Goal: Task Accomplishment & Management: Complete application form

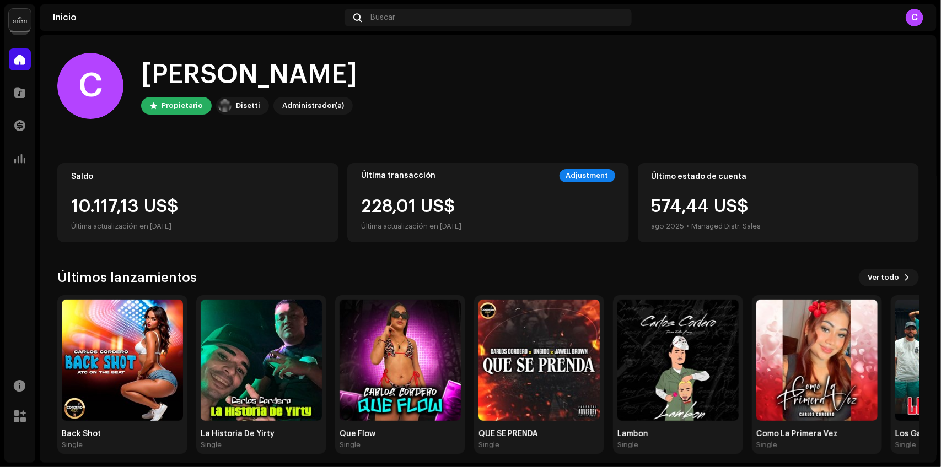
click at [558, 115] on div "[PERSON_NAME], , [PERSON_NAME] [PERSON_NAME] Administrador(a)" at bounding box center [487, 86] width 861 height 66
click at [383, 171] on div "Última transacción" at bounding box center [398, 175] width 74 height 9
click at [385, 183] on div "Última transacción Adjustment 228,01 US$ Última actualización en [DATE]" at bounding box center [487, 202] width 281 height 79
click at [370, 199] on div "Última transacción Adjustment 228,01 US$ Última actualización en [DATE]" at bounding box center [487, 202] width 281 height 79
click at [368, 208] on div "228,01 US$ Última actualización en [DATE]" at bounding box center [411, 215] width 100 height 35
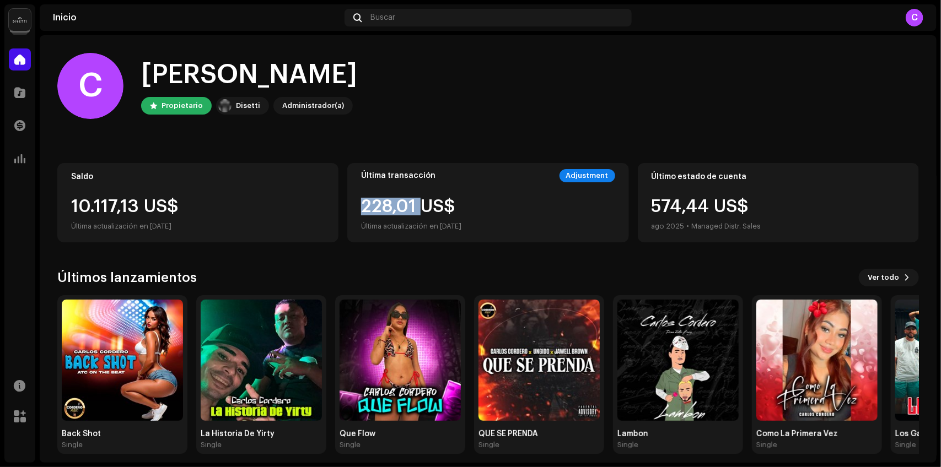
click at [368, 208] on div "228,01 US$ Última actualización en [DATE]" at bounding box center [411, 215] width 100 height 35
click at [368, 209] on div "228,01 US$ Última actualización en [DATE]" at bounding box center [411, 215] width 100 height 35
click at [18, 92] on span at bounding box center [19, 92] width 11 height 9
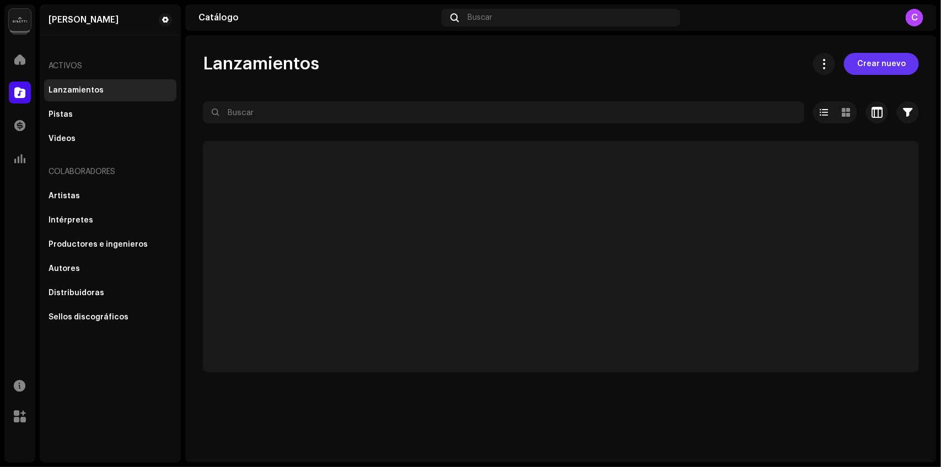
click at [893, 63] on span "Crear nuevo" at bounding box center [881, 64] width 48 height 22
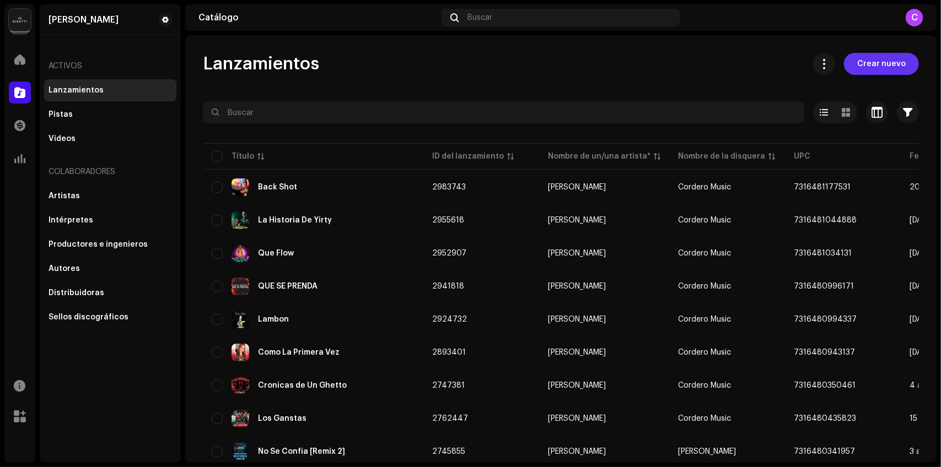
drag, startPoint x: 892, startPoint y: 62, endPoint x: 834, endPoint y: 64, distance: 57.9
click at [892, 62] on span "Crear nuevo" at bounding box center [881, 64] width 48 height 22
click at [877, 69] on span "Crear nuevo" at bounding box center [881, 64] width 48 height 22
click at [909, 65] on button "Crear nuevo" at bounding box center [881, 64] width 75 height 22
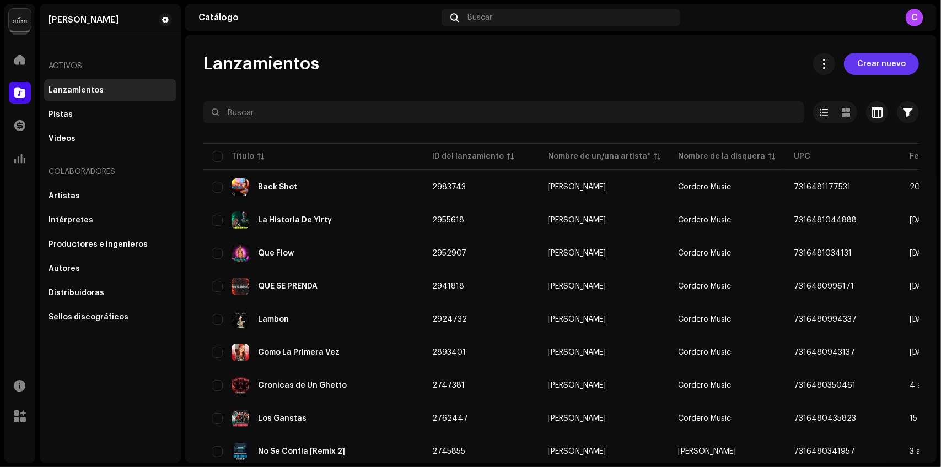
click at [890, 69] on span "Crear nuevo" at bounding box center [881, 64] width 48 height 22
click at [882, 69] on span "Crear nuevo" at bounding box center [881, 64] width 48 height 22
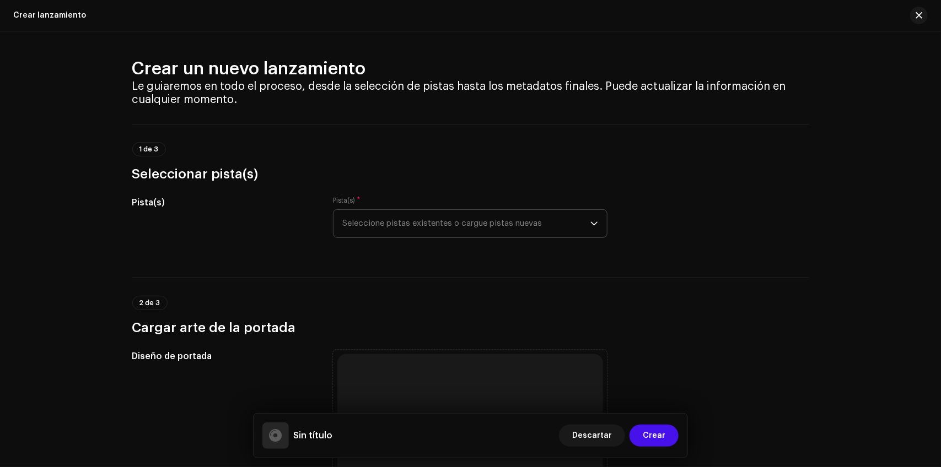
drag, startPoint x: 379, startPoint y: 200, endPoint x: 374, endPoint y: 215, distance: 15.7
click at [379, 201] on div "Pista(s) * Seleccione pistas existentes o cargue pistas nuevas" at bounding box center [470, 217] width 274 height 42
click at [375, 215] on span "Seleccione pistas existentes o cargue pistas nuevas" at bounding box center [466, 224] width 248 height 28
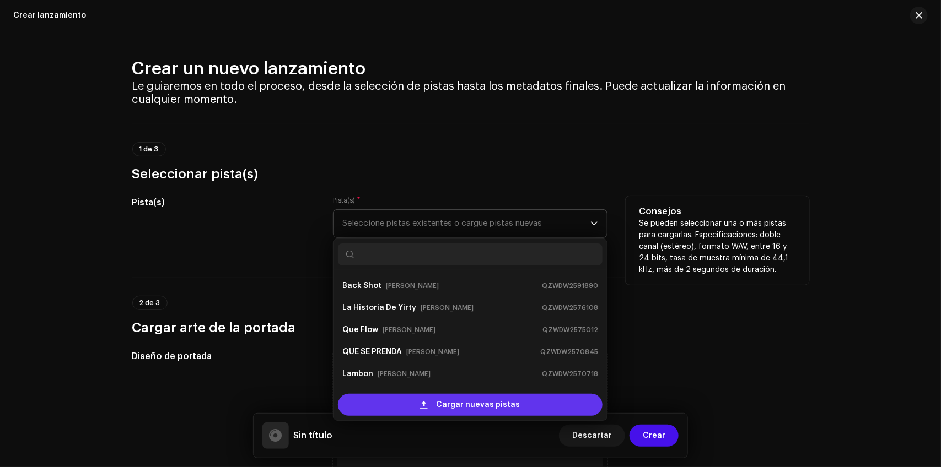
click at [435, 401] on div "Cargar nuevas pistas" at bounding box center [470, 405] width 264 height 22
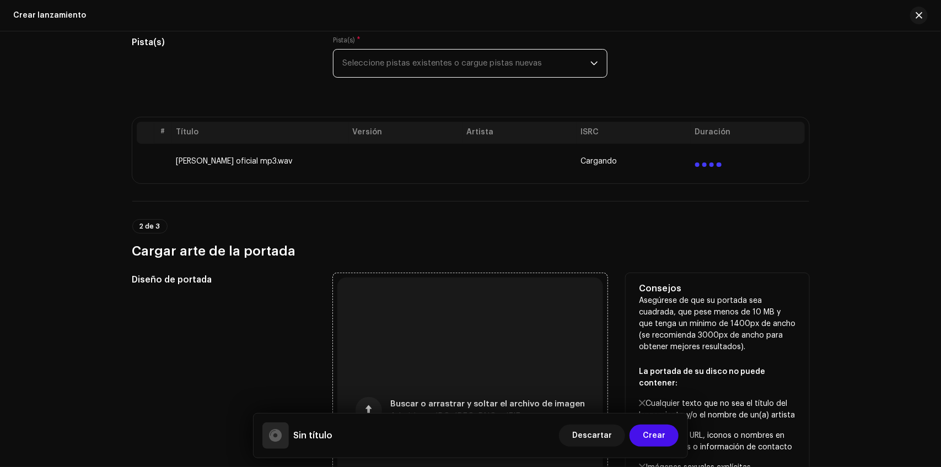
scroll to position [321, 0]
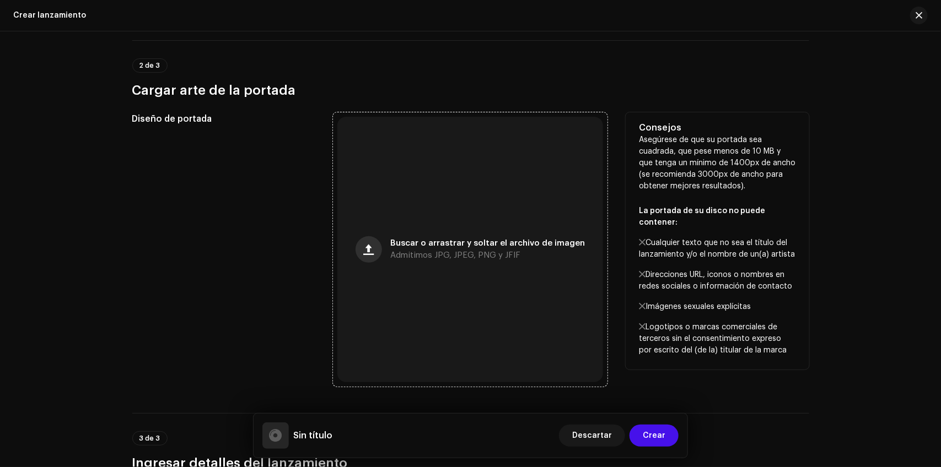
click at [365, 239] on button "button" at bounding box center [368, 249] width 26 height 26
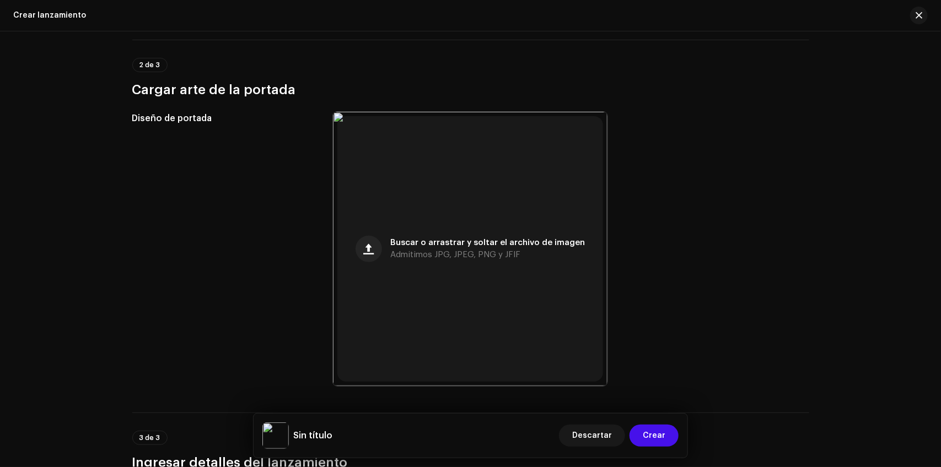
scroll to position [687, 0]
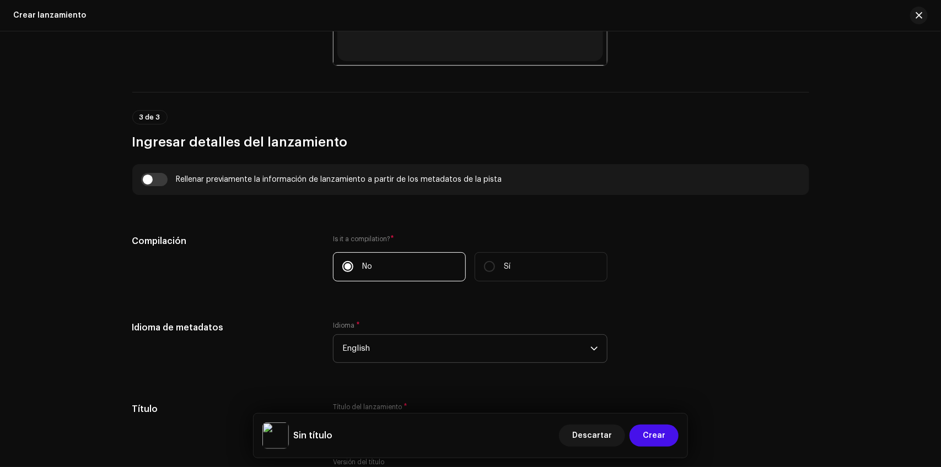
click at [335, 334] on p-select "English" at bounding box center [470, 348] width 274 height 29
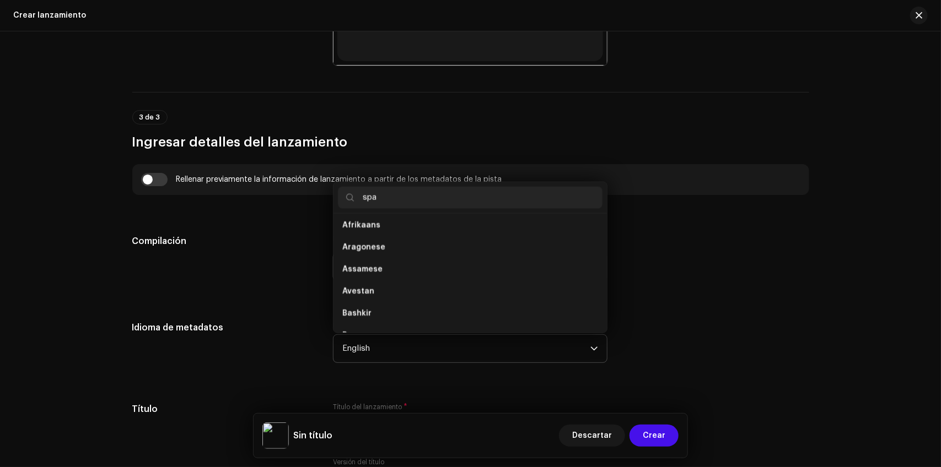
scroll to position [0, 0]
type input "spa"
click at [375, 232] on li "Spanish" at bounding box center [470, 229] width 264 height 22
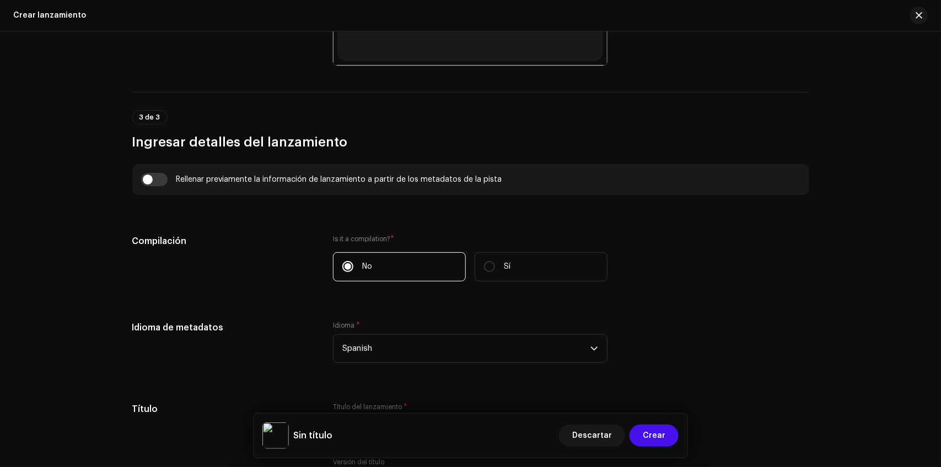
drag, startPoint x: 381, startPoint y: 405, endPoint x: 342, endPoint y: 352, distance: 65.9
click at [381, 404] on label "Título del lanzamiento *" at bounding box center [370, 407] width 74 height 9
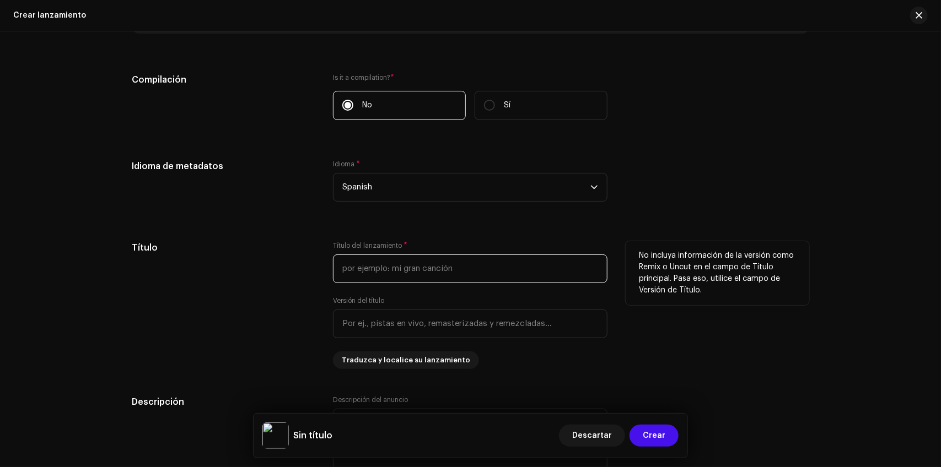
click at [380, 274] on input "text" at bounding box center [470, 269] width 274 height 29
paste input "Ilícito"
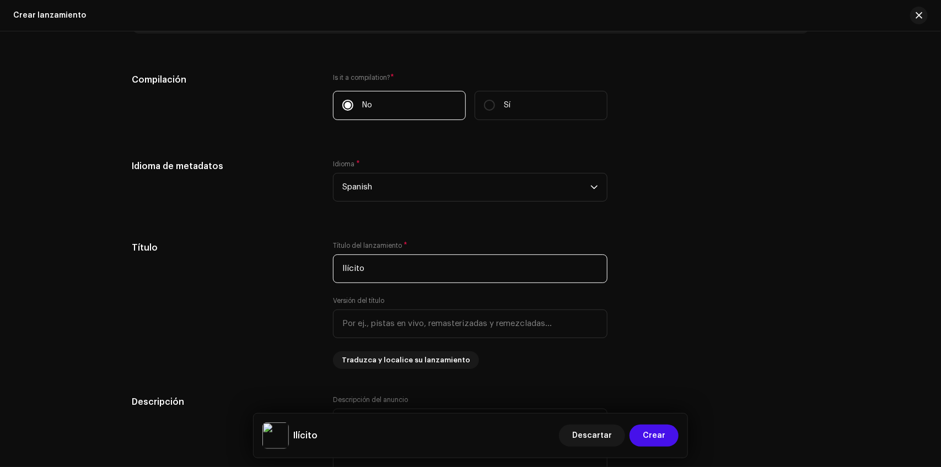
type input "Ilícito"
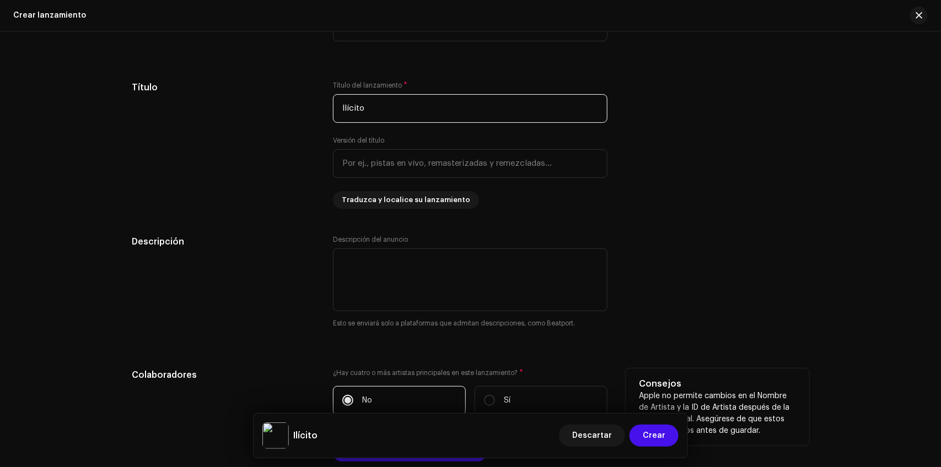
scroll to position [1169, 0]
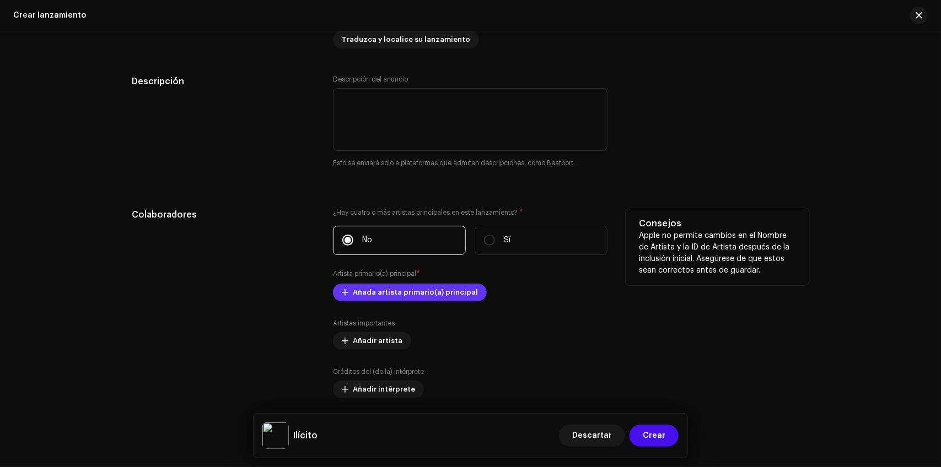
click at [378, 290] on span "Añada artista primario(a) principal" at bounding box center [415, 293] width 125 height 22
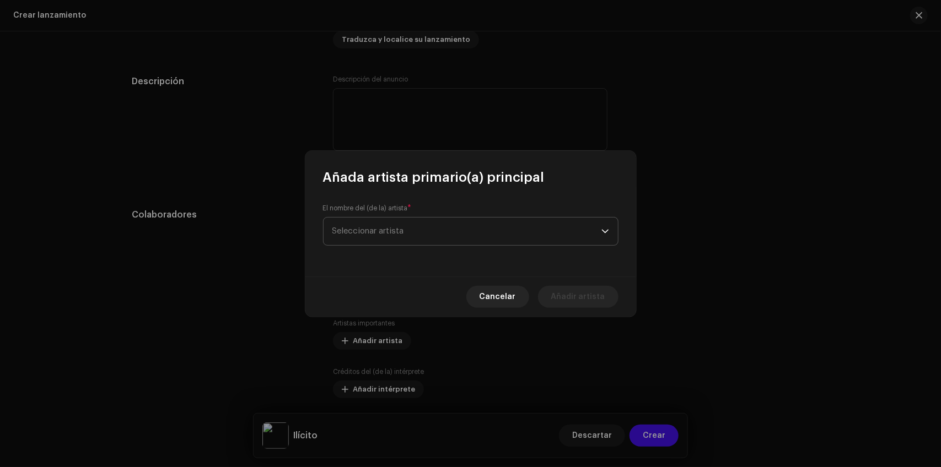
click at [401, 227] on span "Seleccionar artista" at bounding box center [368, 231] width 72 height 8
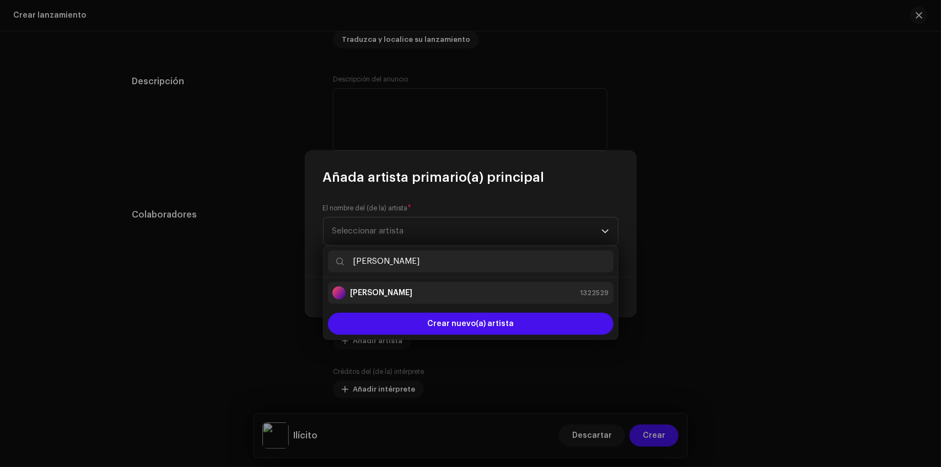
type input "[PERSON_NAME]"
click at [436, 293] on div "[PERSON_NAME] 1322529" at bounding box center [470, 293] width 277 height 13
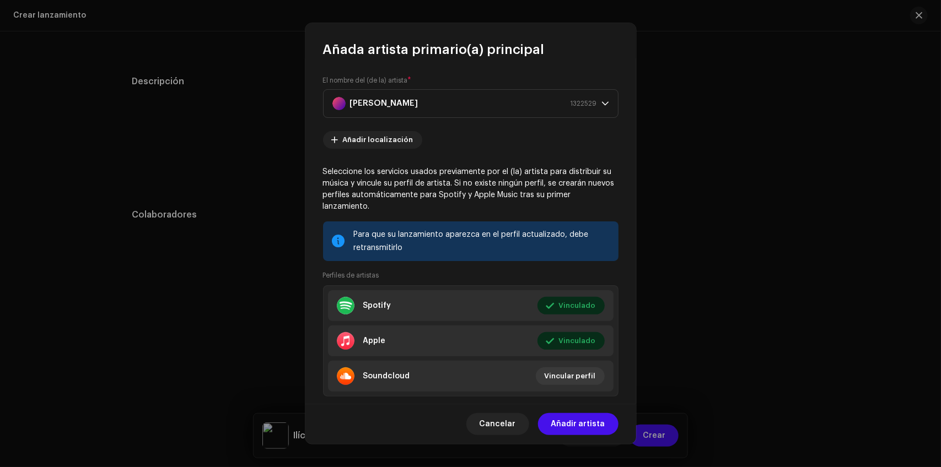
click at [523, 425] on button "Cancelar" at bounding box center [497, 424] width 63 height 22
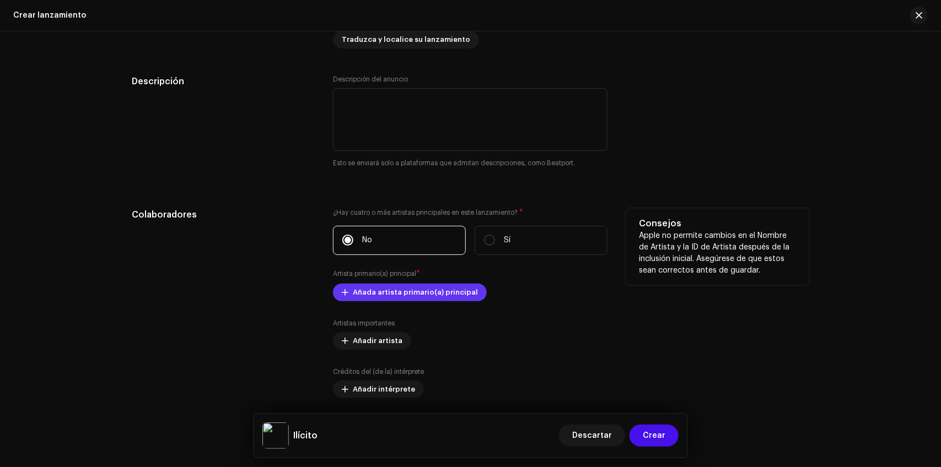
click at [397, 294] on span "Añada artista primario(a) principal" at bounding box center [415, 293] width 125 height 22
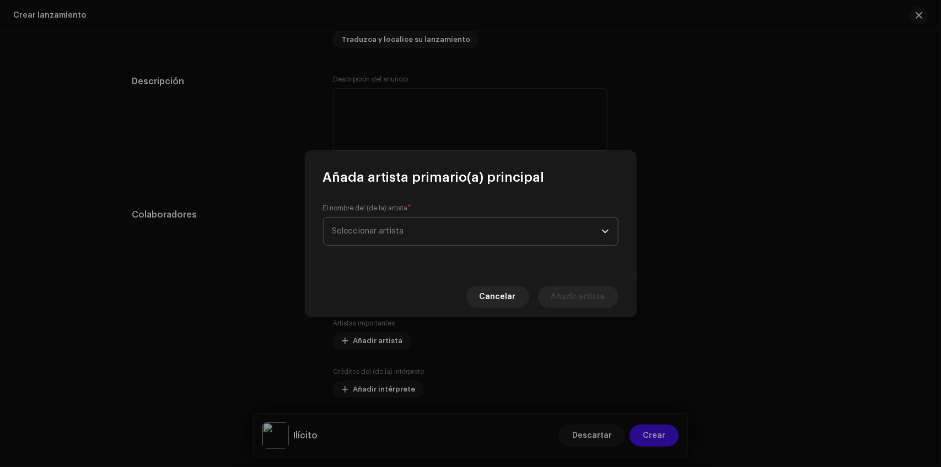
click at [408, 233] on span "Seleccionar artista" at bounding box center [466, 232] width 269 height 28
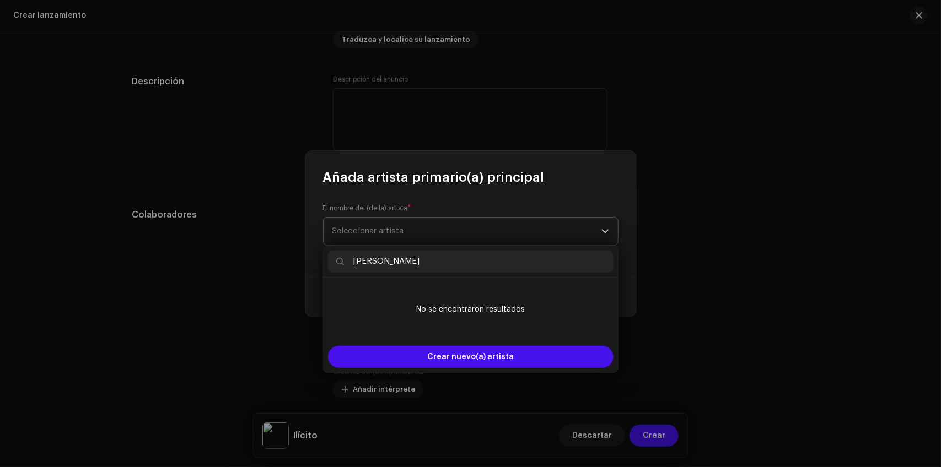
type input "Danie"
click at [393, 260] on input "Danie" at bounding box center [470, 262] width 285 height 22
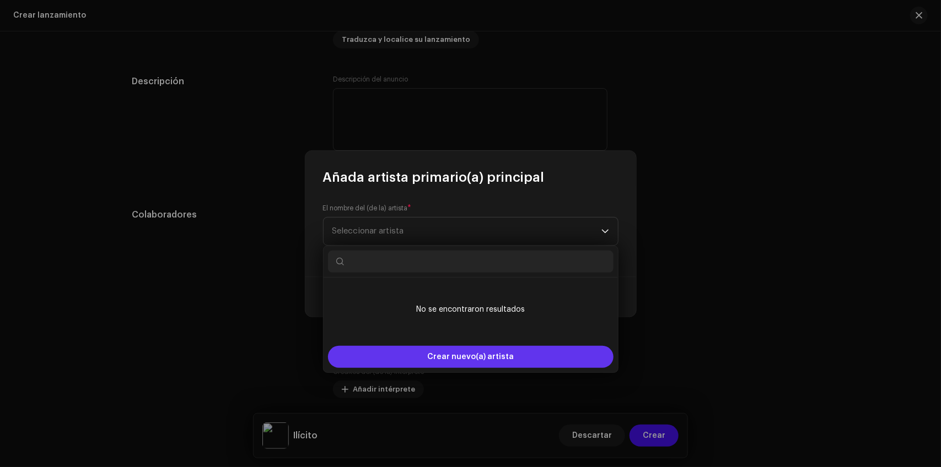
click at [412, 361] on div "Crear nuevo(a) artista" at bounding box center [470, 357] width 285 height 22
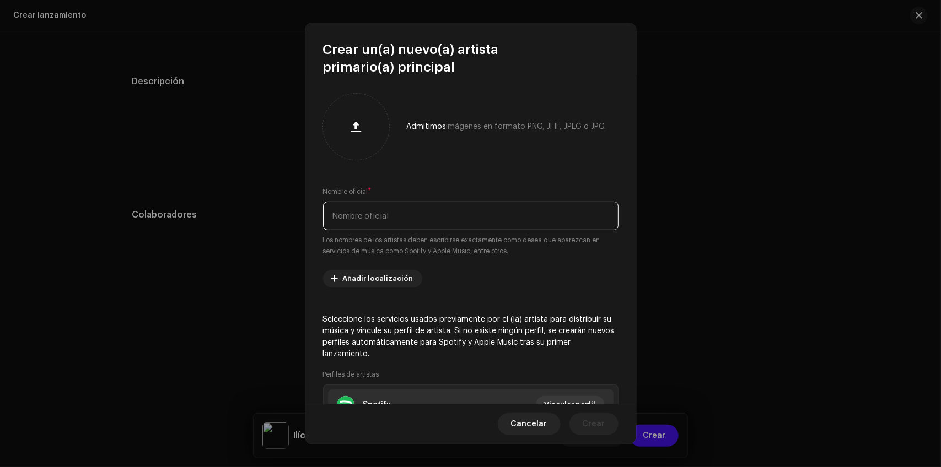
click at [419, 213] on input "text" at bounding box center [470, 216] width 295 height 29
drag, startPoint x: 419, startPoint y: 213, endPoint x: 263, endPoint y: 204, distance: 156.7
click at [263, 204] on div "Crear un(a) nuevo(a) artista primario(a) principal Admitimos imágenes en format…" at bounding box center [470, 233] width 941 height 467
type input "[PERSON_NAME]"
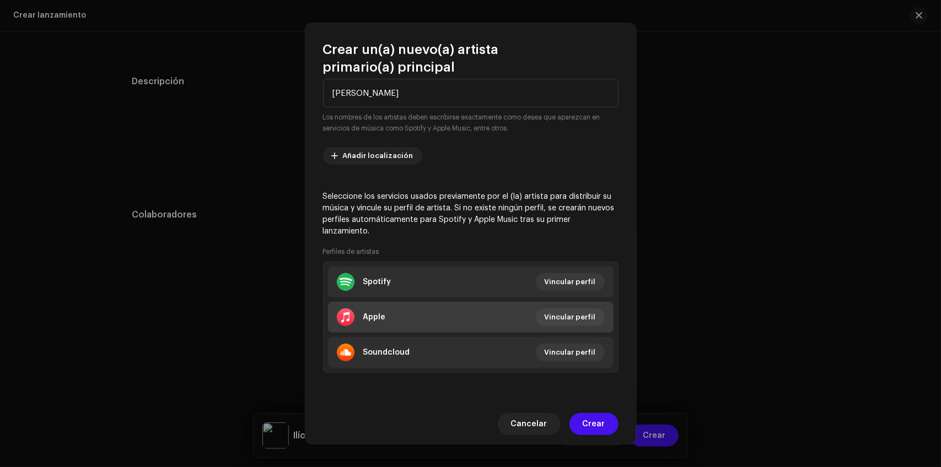
click at [571, 306] on li "Apple Vincular perfil" at bounding box center [470, 317] width 285 height 31
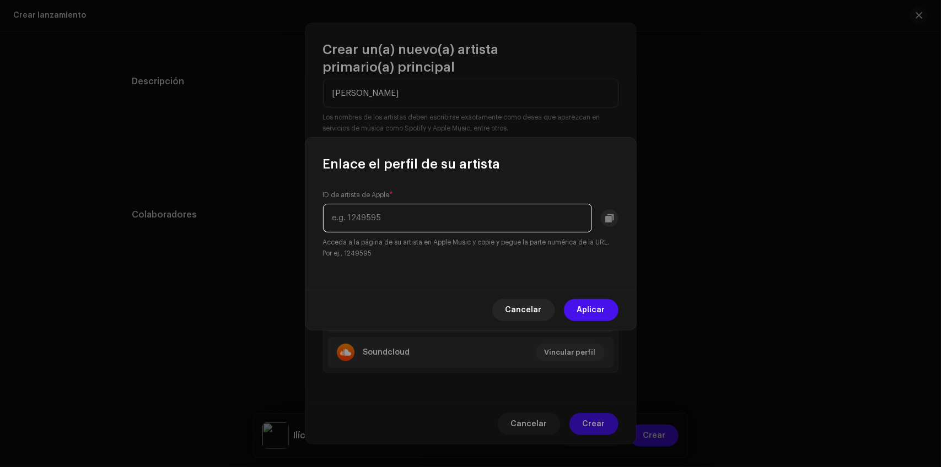
paste input "1412473893"
type input "1412473893"
click at [603, 307] on span "Aplicar" at bounding box center [591, 310] width 28 height 22
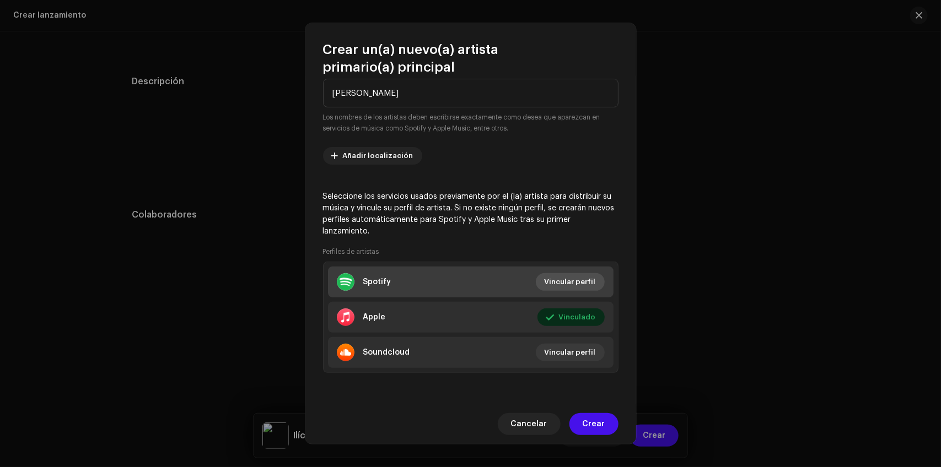
click at [560, 276] on span "Vincular perfil" at bounding box center [569, 282] width 51 height 22
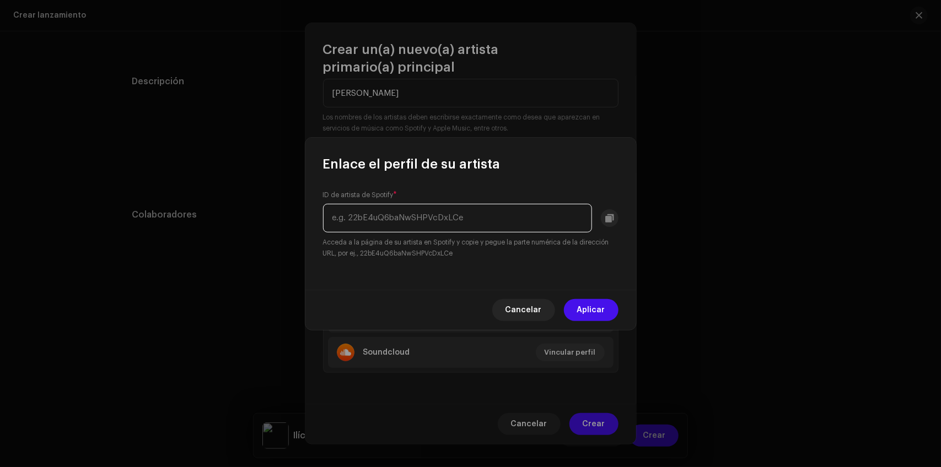
paste input "6frPaFExVlZlfhJKOr4mi6"
type input "6frPaFExVlZlfhJKOr4mi6"
click at [580, 309] on span "Aplicar" at bounding box center [591, 310] width 28 height 22
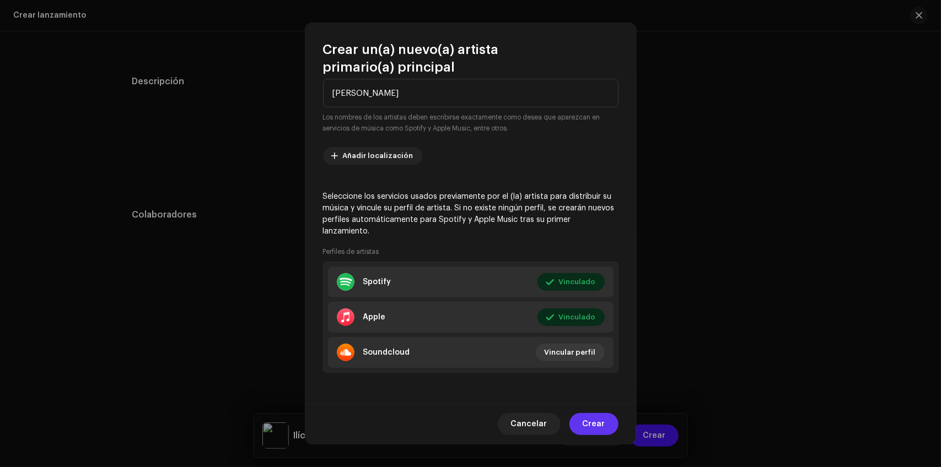
click at [585, 420] on span "Crear" at bounding box center [593, 424] width 23 height 22
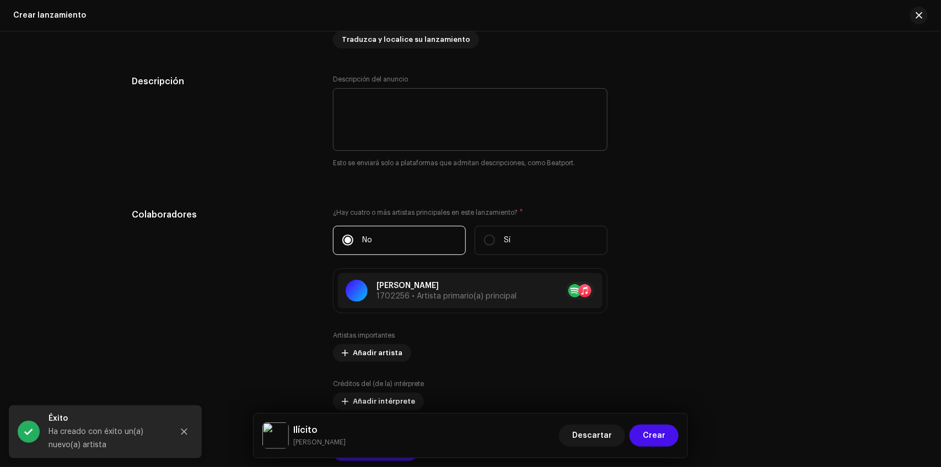
scroll to position [1169, 0]
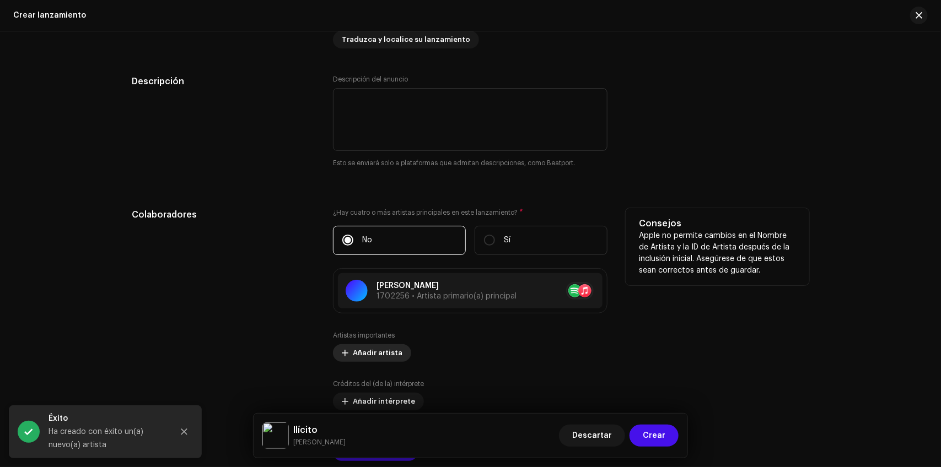
click at [395, 352] on span "Añadir artista" at bounding box center [378, 353] width 50 height 22
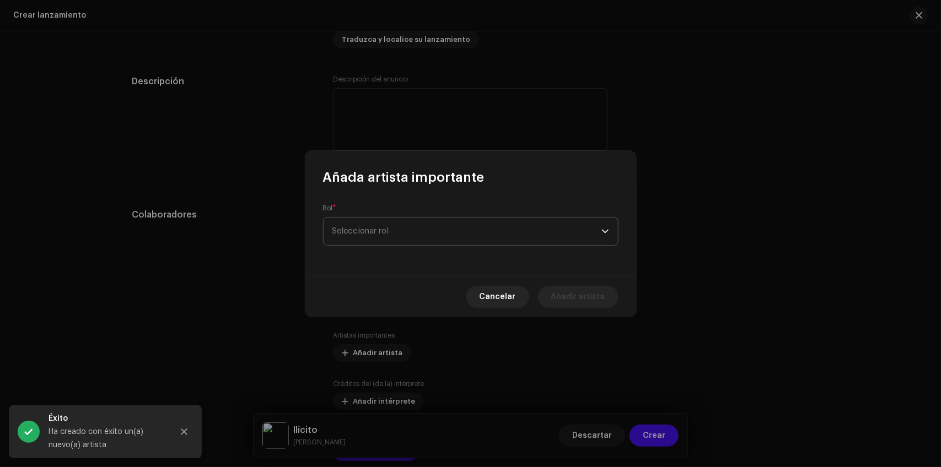
click at [402, 243] on span "Seleccionar rol" at bounding box center [466, 232] width 269 height 28
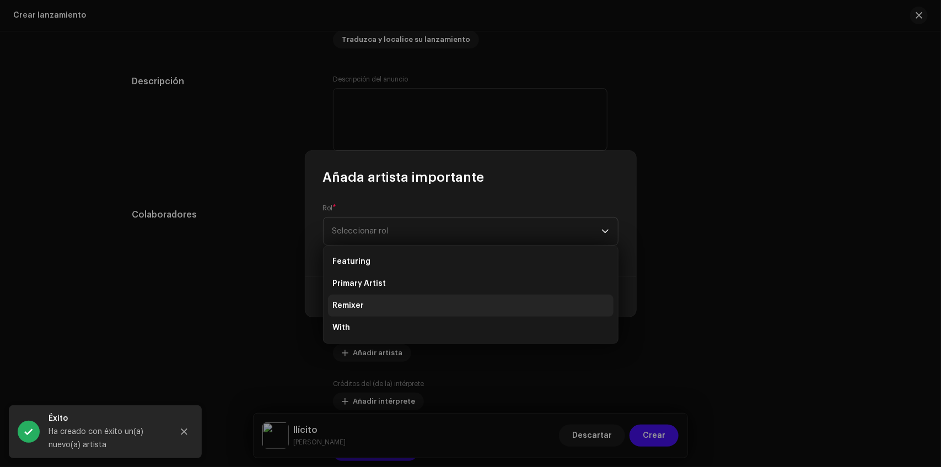
click at [392, 284] on li "Primary Artist" at bounding box center [470, 284] width 285 height 22
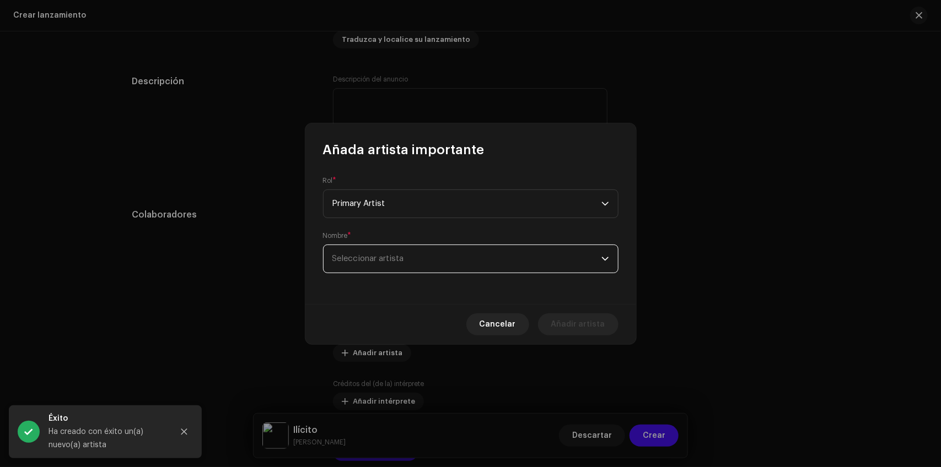
click at [388, 268] on span "Seleccionar artista" at bounding box center [466, 259] width 269 height 28
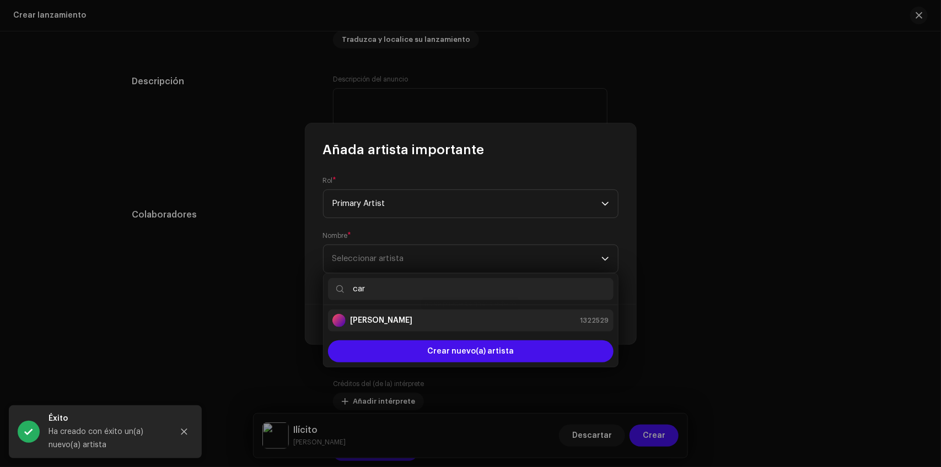
type input "car"
click at [396, 318] on strong "[PERSON_NAME]" at bounding box center [381, 320] width 62 height 11
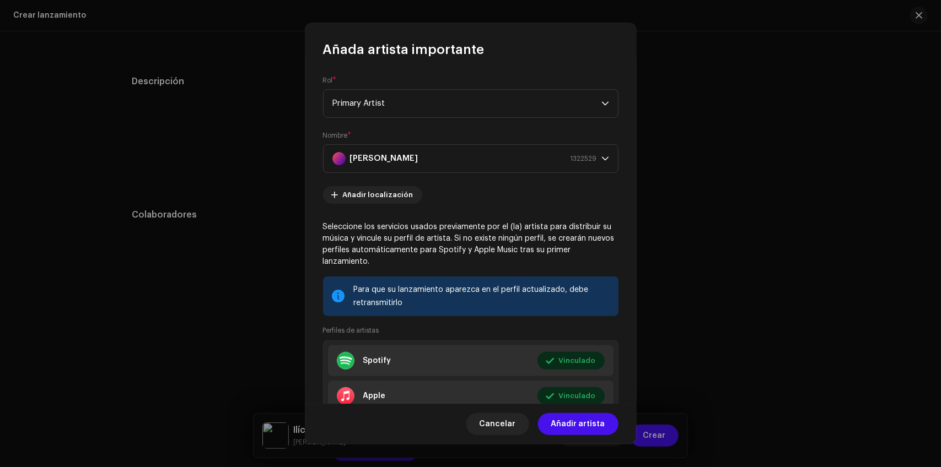
click at [565, 439] on div "Cancelar Añadir artista" at bounding box center [470, 424] width 331 height 40
click at [564, 435] on div "Cancelar Añadir artista" at bounding box center [470, 424] width 331 height 40
click at [564, 431] on span "Añadir artista" at bounding box center [578, 424] width 54 height 22
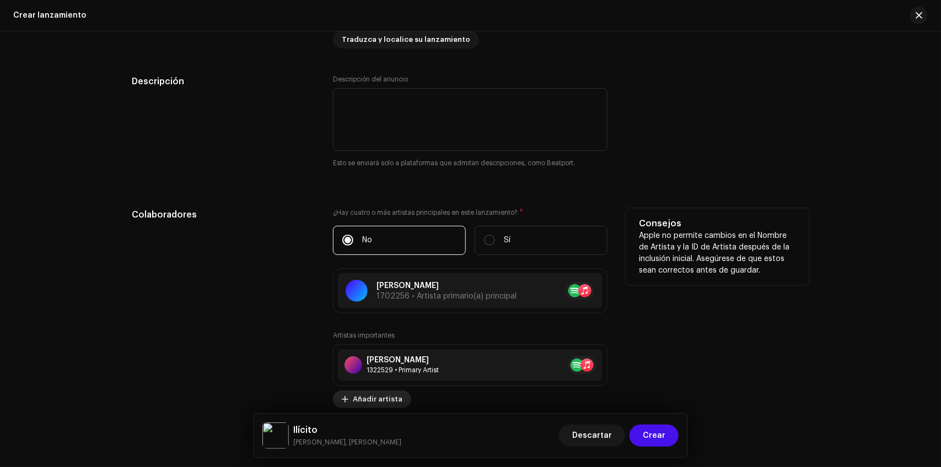
click at [387, 392] on span "Añadir artista" at bounding box center [378, 399] width 50 height 22
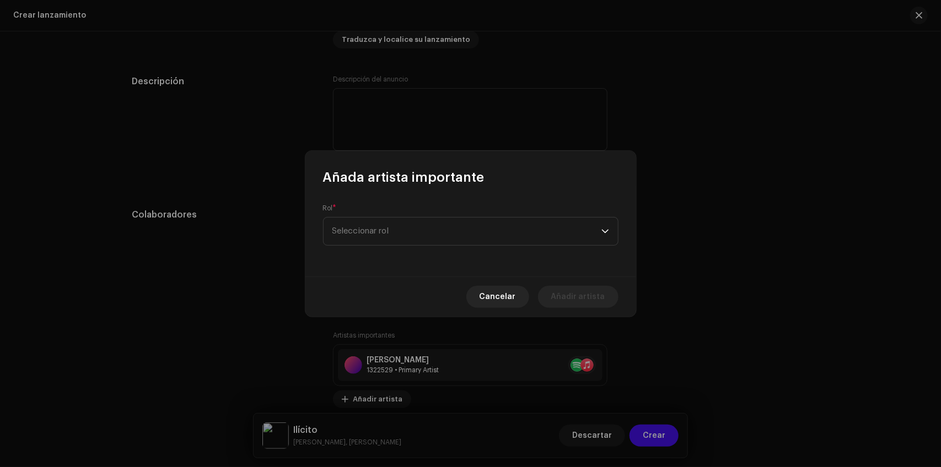
click at [401, 246] on div "Rol * Seleccionar rol" at bounding box center [470, 231] width 331 height 90
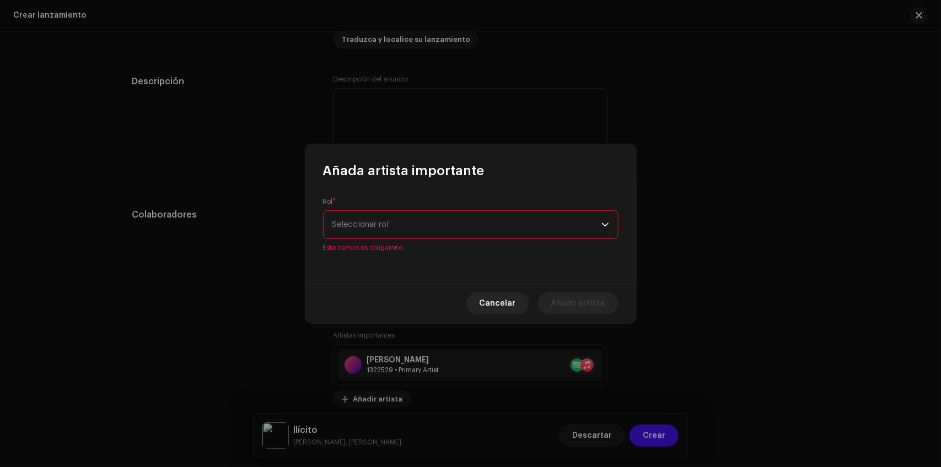
click at [405, 241] on div "Rol * Seleccionar rol Este campo es obligatorio." at bounding box center [470, 224] width 295 height 55
click at [407, 230] on span "Seleccionar rol" at bounding box center [466, 225] width 269 height 28
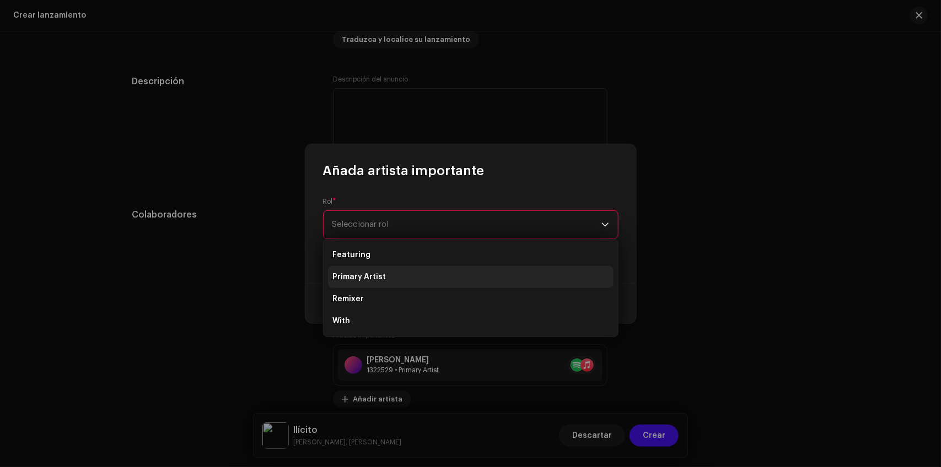
click at [387, 276] on li "Primary Artist" at bounding box center [470, 277] width 285 height 22
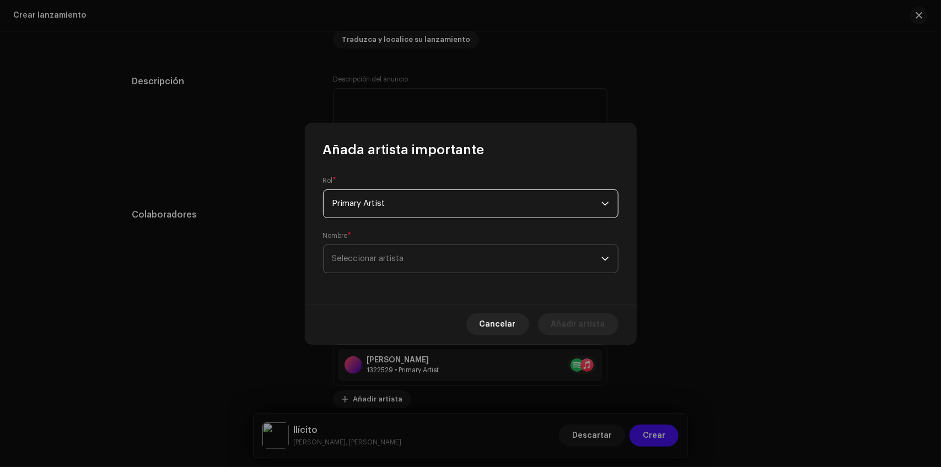
click at [382, 261] on span "Seleccionar artista" at bounding box center [368, 259] width 72 height 8
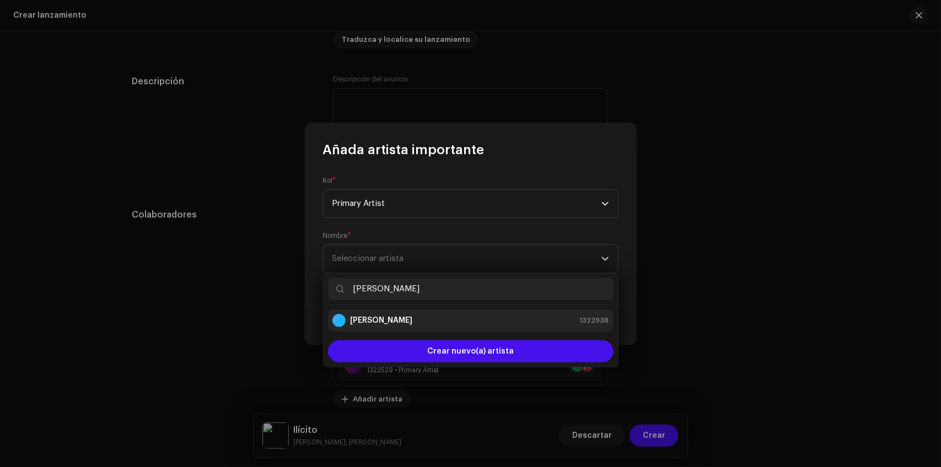
type input "[PERSON_NAME]"
click at [385, 314] on li "[PERSON_NAME] 1322938" at bounding box center [470, 321] width 285 height 22
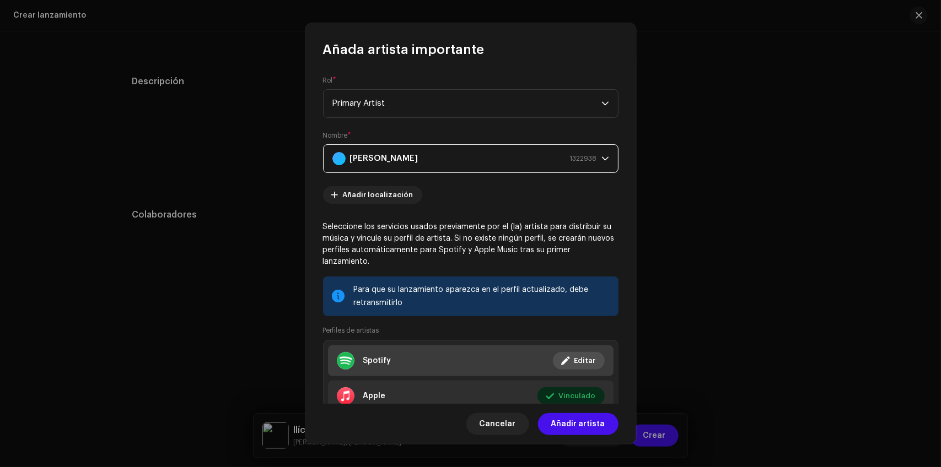
scroll to position [79, 0]
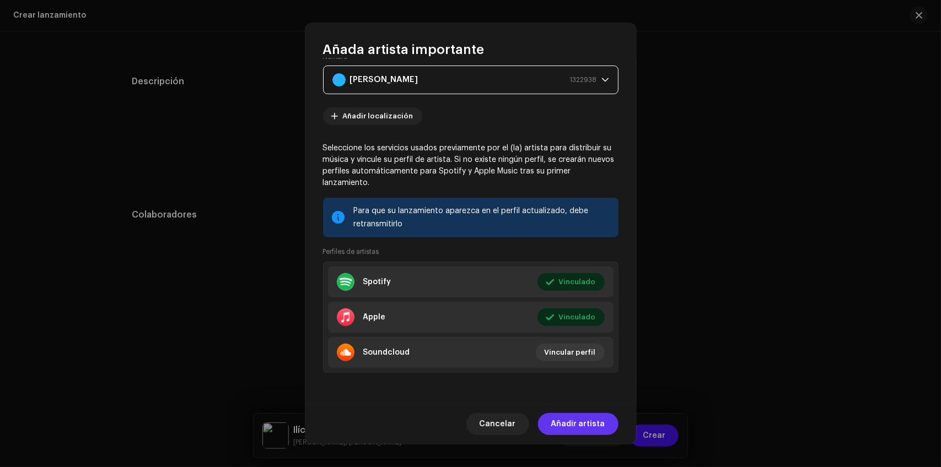
click at [572, 428] on span "Añadir artista" at bounding box center [578, 424] width 54 height 22
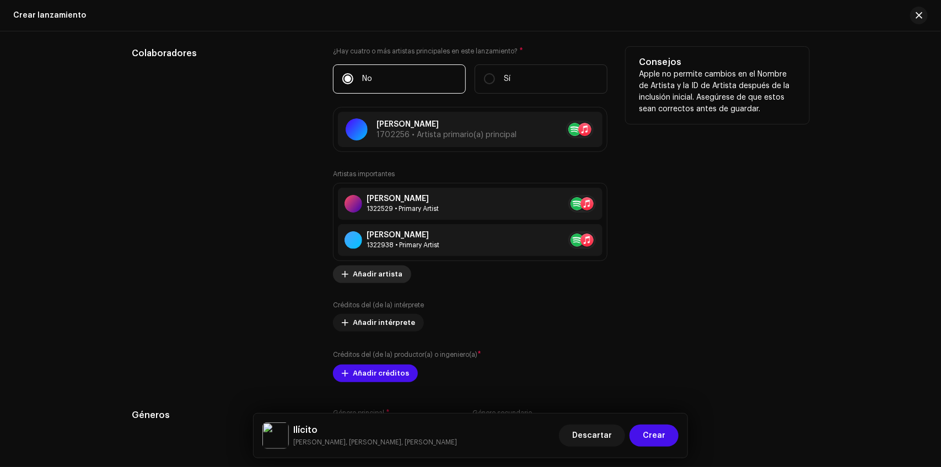
scroll to position [1651, 0]
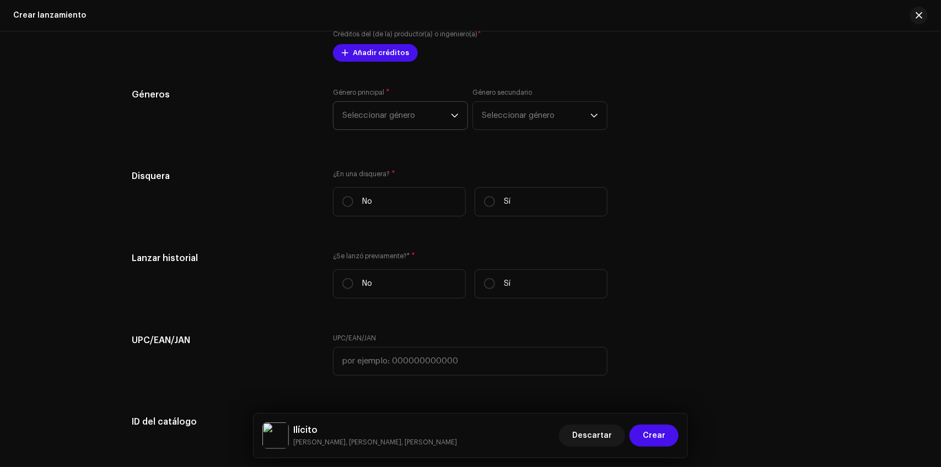
click at [378, 103] on span "Seleccionar género" at bounding box center [396, 116] width 109 height 28
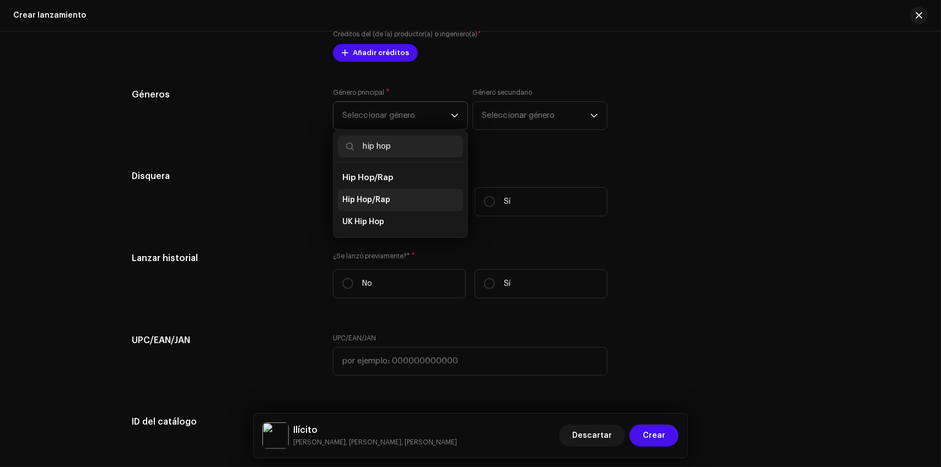
type input "hip hop"
click at [388, 196] on li "Hip Hop/Rap" at bounding box center [400, 200] width 125 height 22
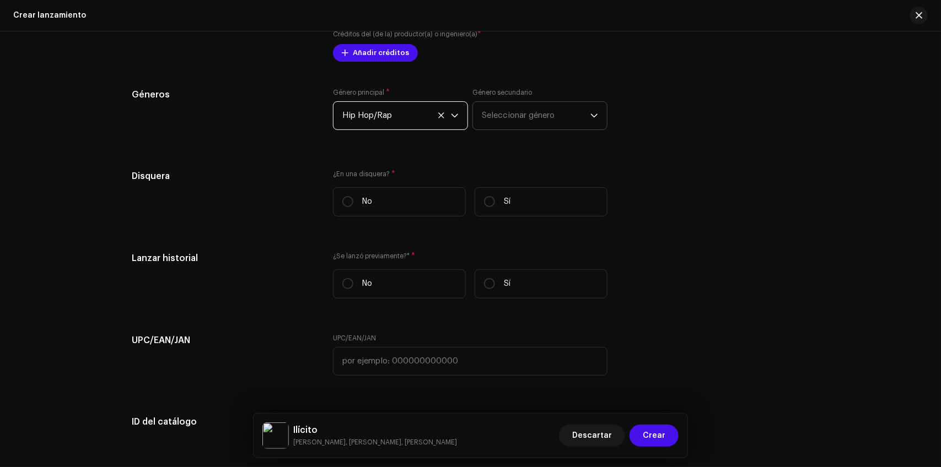
click at [495, 112] on span "Seleccionar género" at bounding box center [536, 116] width 109 height 28
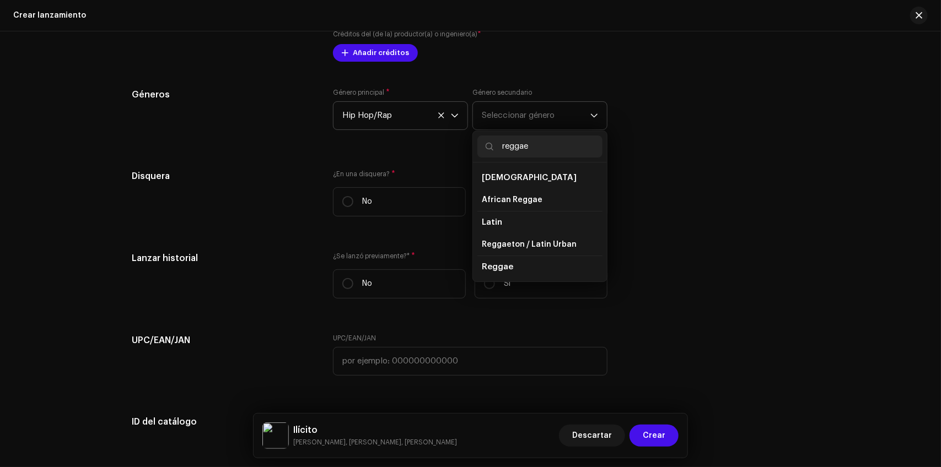
scroll to position [45, 0]
type input "reggae"
click at [507, 253] on li "Reggae" at bounding box center [539, 244] width 125 height 22
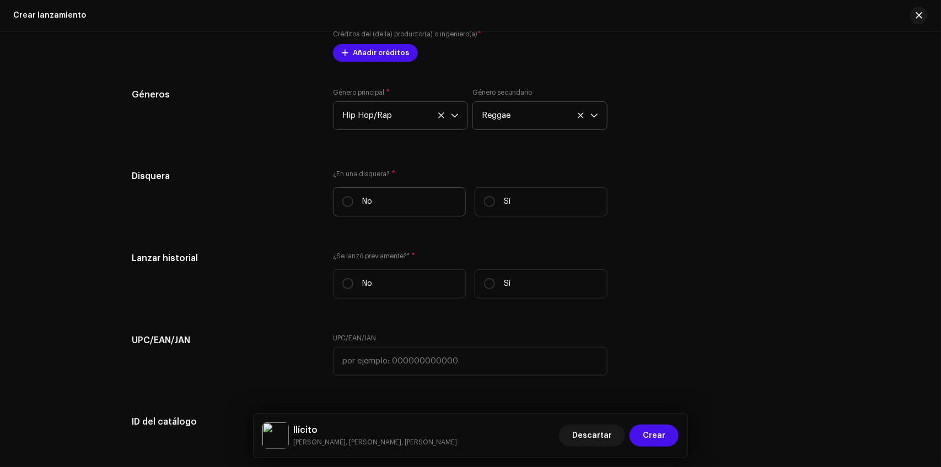
click at [357, 204] on label "No" at bounding box center [399, 201] width 133 height 29
click at [353, 204] on input "No" at bounding box center [347, 201] width 11 height 11
radio input "true"
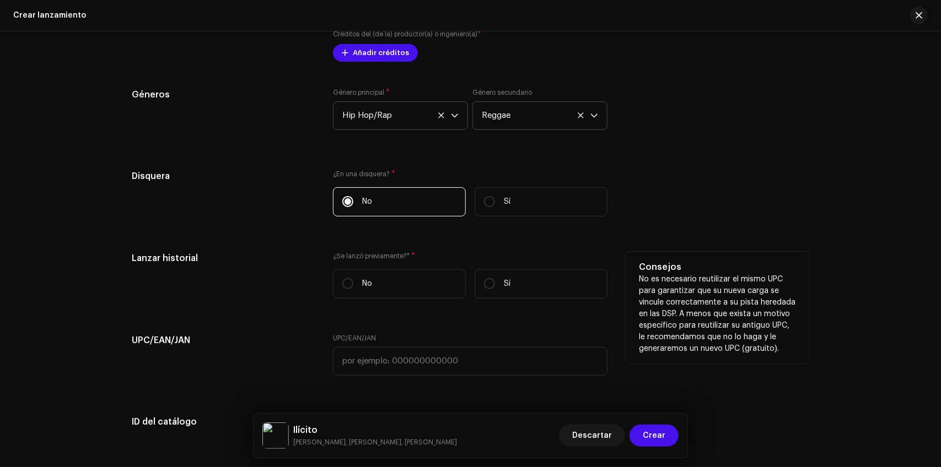
click at [380, 268] on div "¿Se lanzó previamente?* * No Sí" at bounding box center [470, 280] width 274 height 56
click at [377, 279] on label "No" at bounding box center [399, 283] width 133 height 29
click at [353, 279] on input "No" at bounding box center [347, 283] width 11 height 11
radio input "true"
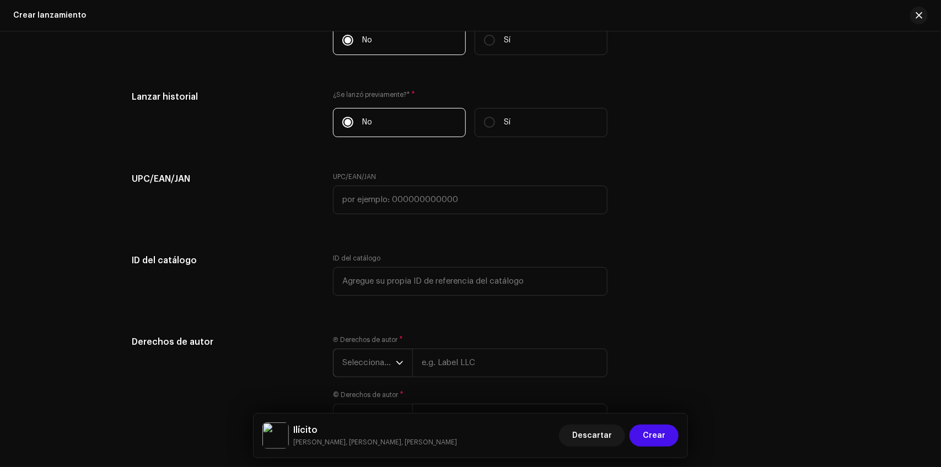
scroll to position [1899, 0]
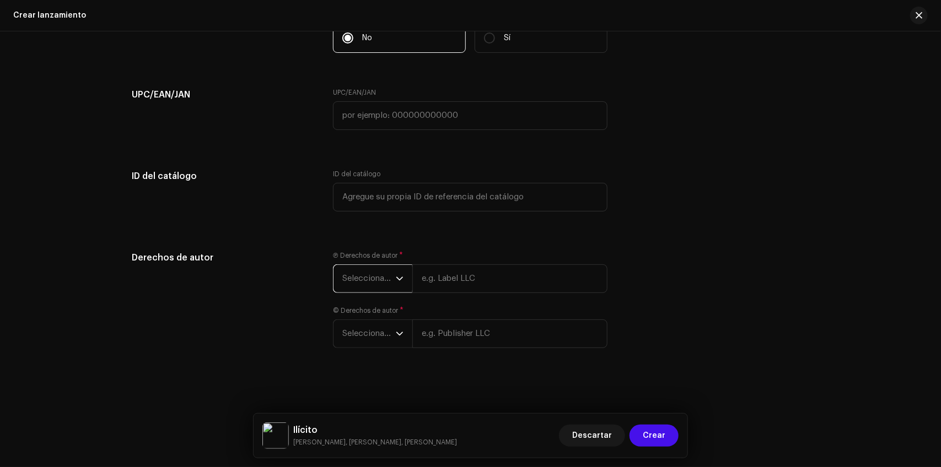
click at [379, 279] on span "Seleccionar año" at bounding box center [368, 279] width 53 height 28
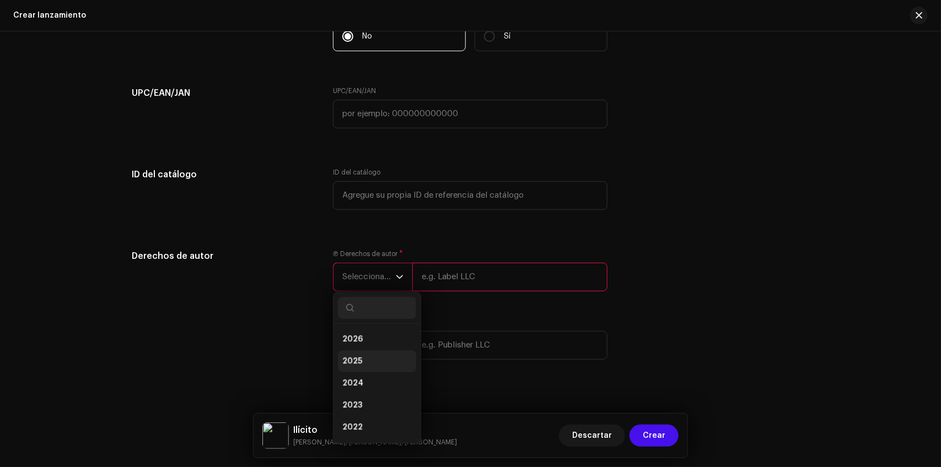
click at [368, 364] on li "2025" at bounding box center [377, 361] width 78 height 22
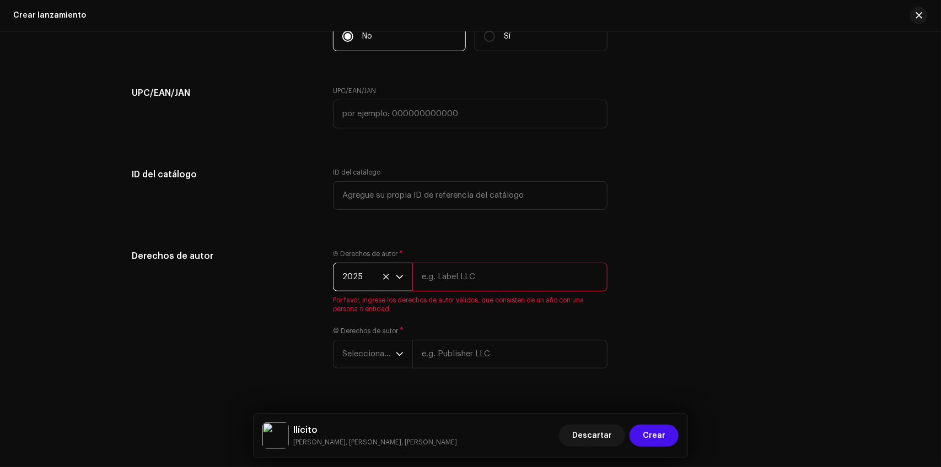
click at [431, 287] on input "text" at bounding box center [509, 277] width 195 height 29
type input "Cordero Music"
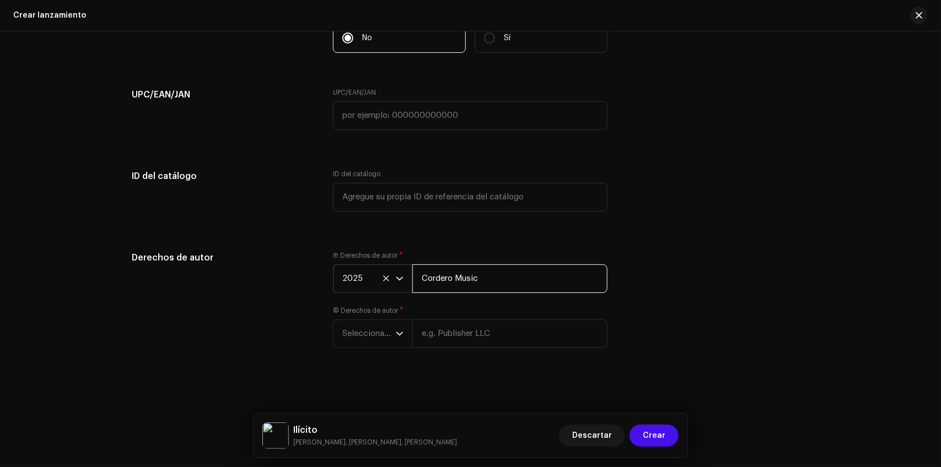
drag, startPoint x: 496, startPoint y: 274, endPoint x: 384, endPoint y: 274, distance: 113.0
click at [384, 274] on div "2025 Cordero Music" at bounding box center [470, 278] width 274 height 29
click at [370, 330] on span "Seleccionar año" at bounding box center [368, 334] width 53 height 28
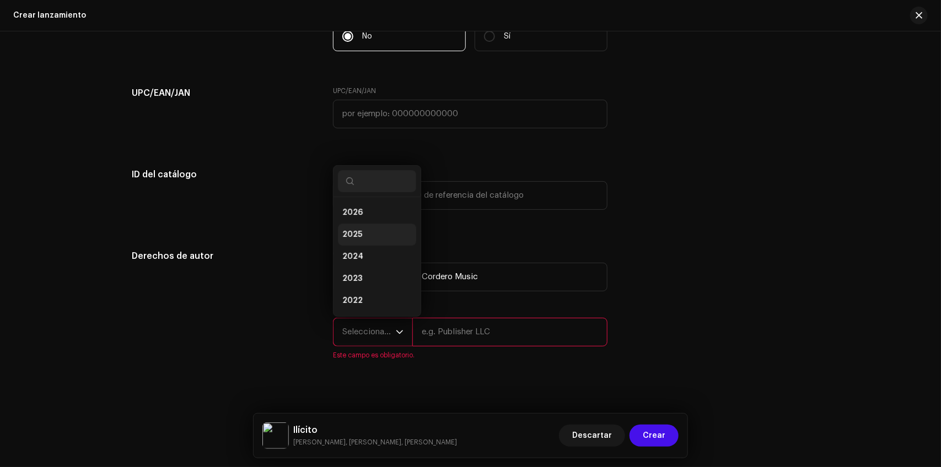
click at [361, 235] on li "2025" at bounding box center [377, 235] width 78 height 22
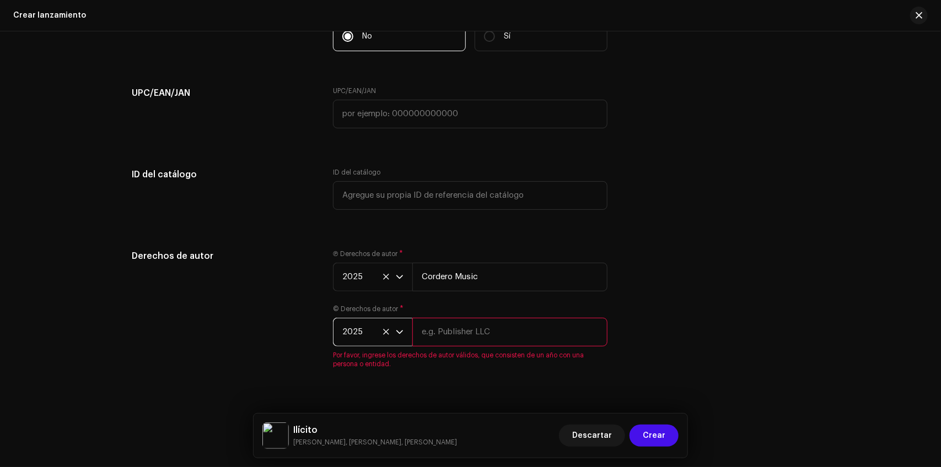
click at [434, 325] on input "text" at bounding box center [509, 332] width 195 height 29
paste input "Cordero Music"
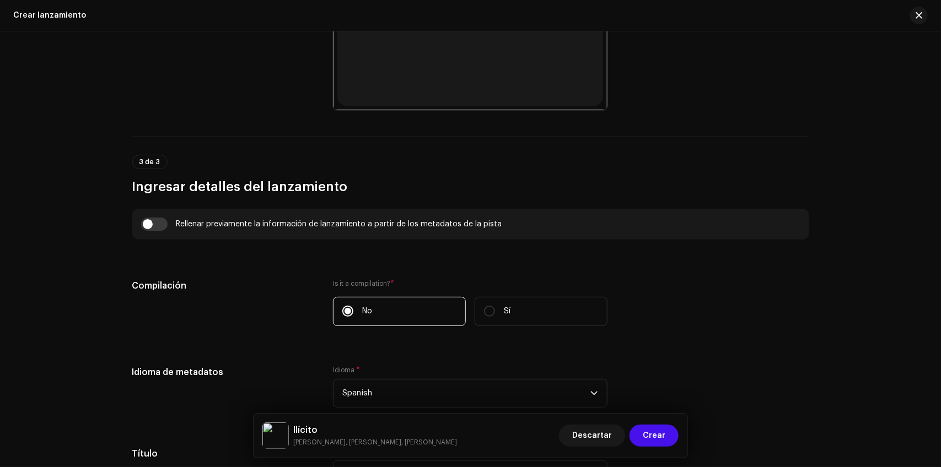
scroll to position [803, 0]
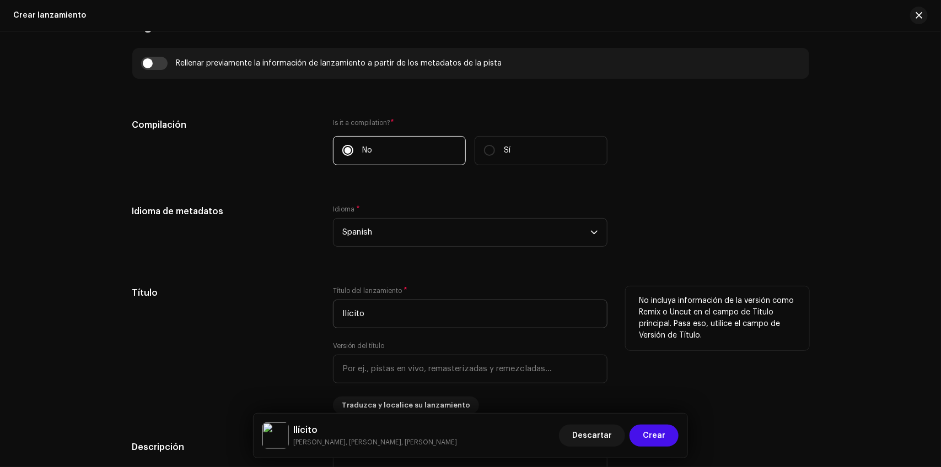
type input "Cordero Music"
drag, startPoint x: 398, startPoint y: 320, endPoint x: 324, endPoint y: 318, distance: 73.8
click at [324, 318] on div "Título Título del lanzamiento * Ilícito Versión del título Traduzca y localice …" at bounding box center [470, 351] width 677 height 128
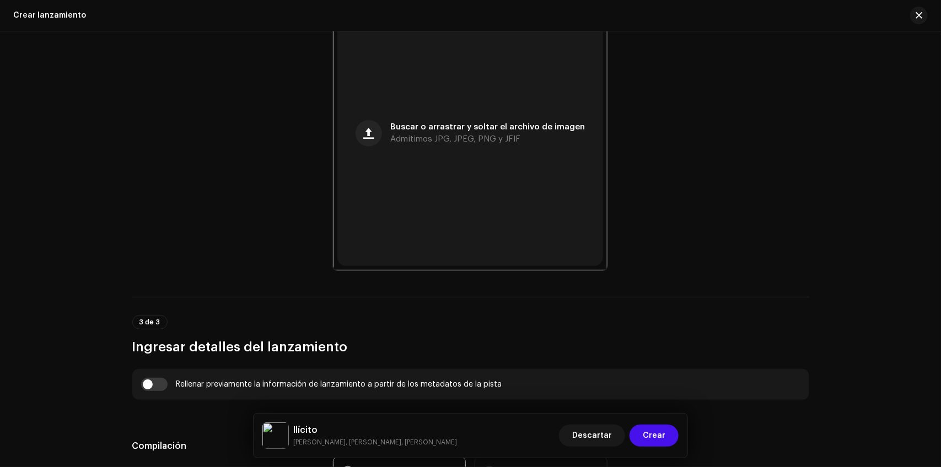
scroll to position [160, 0]
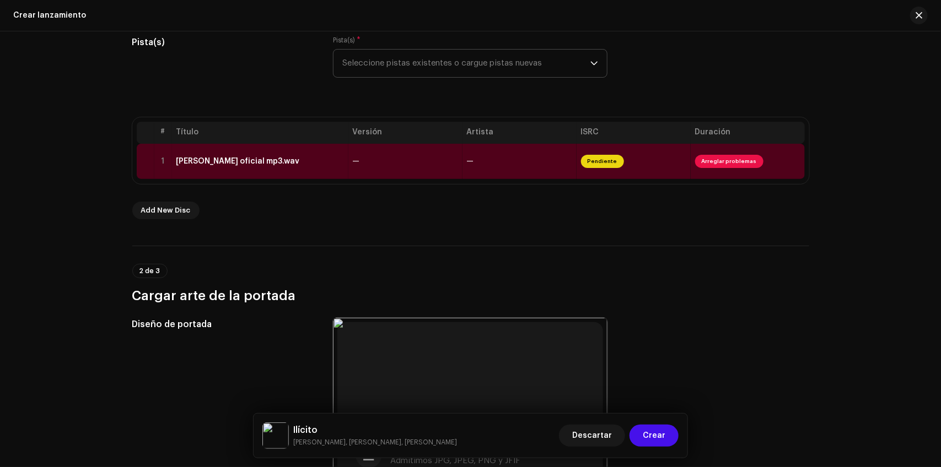
click at [340, 142] on th "Título" at bounding box center [260, 133] width 176 height 22
click at [337, 150] on td "[PERSON_NAME] oficial mp3.wav" at bounding box center [260, 161] width 176 height 35
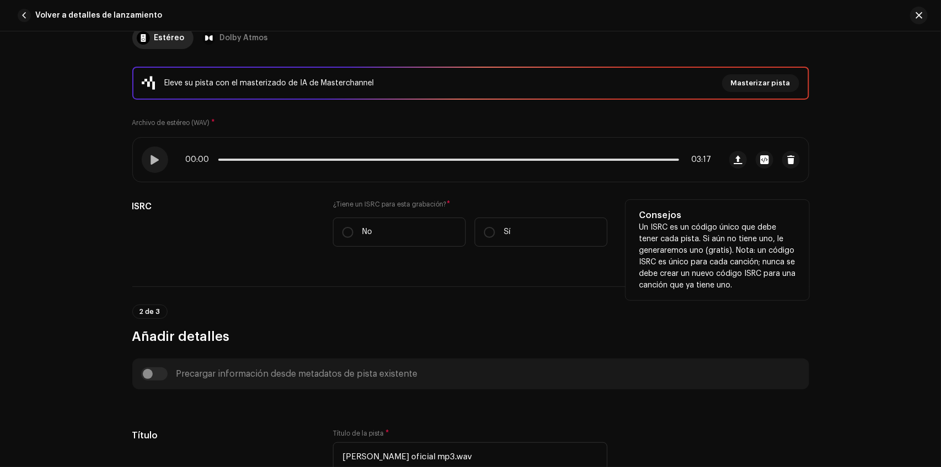
scroll to position [321, 0]
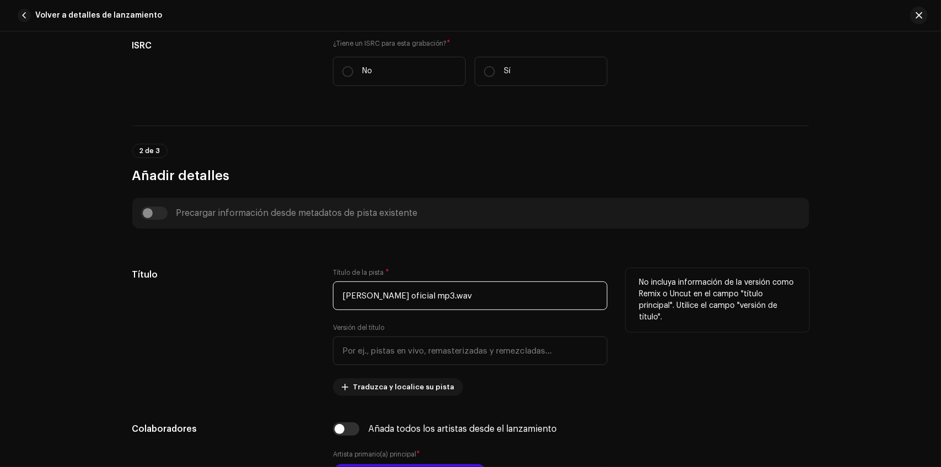
drag, startPoint x: 452, startPoint y: 282, endPoint x: 456, endPoint y: 294, distance: 12.2
click at [453, 287] on input "[PERSON_NAME] oficial mp3.wav" at bounding box center [470, 296] width 274 height 29
drag, startPoint x: 456, startPoint y: 294, endPoint x: 323, endPoint y: 291, distance: 132.8
click at [323, 291] on div "Título Título de la pista * ilicito mazter oficial mp3.wav Versión del título T…" at bounding box center [470, 332] width 677 height 128
paste input "Ilícito"
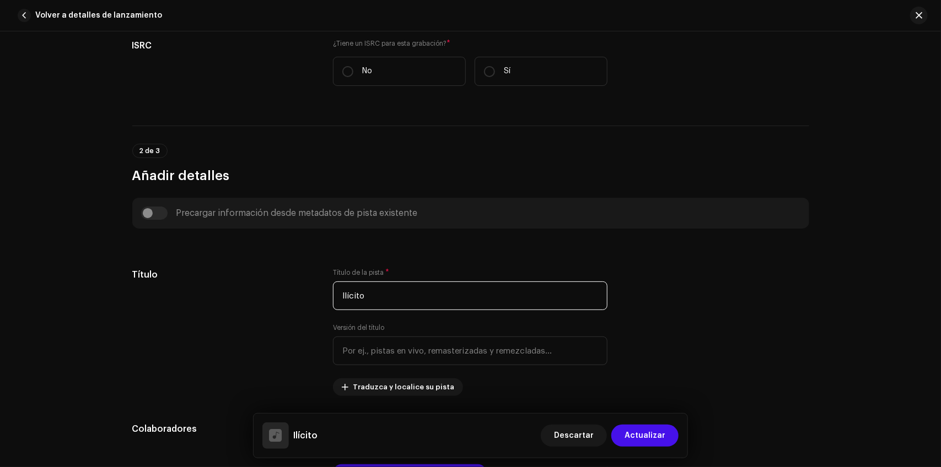
scroll to position [482, 0]
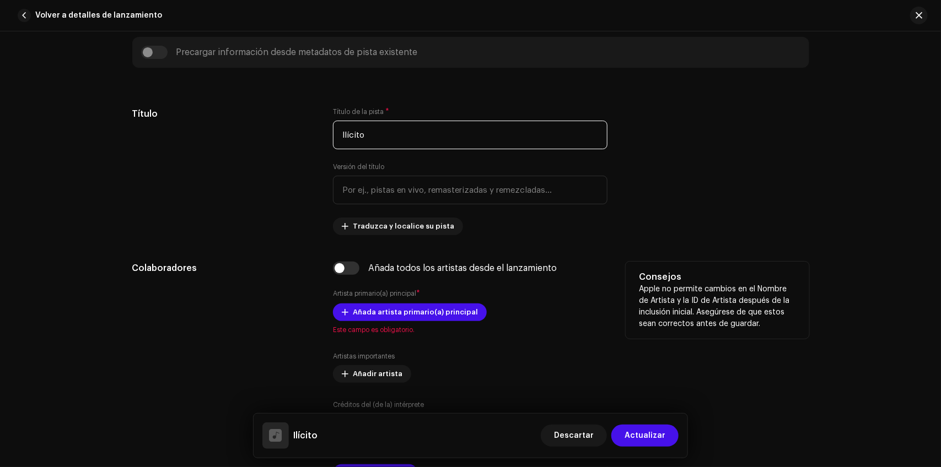
type input "Ilícito"
click at [343, 277] on div "Añada todos los artistas desde el lanzamiento Artista primario(a) principal * A…" at bounding box center [470, 379] width 274 height 234
click at [343, 273] on input "checkbox" at bounding box center [346, 268] width 26 height 13
checkbox input "true"
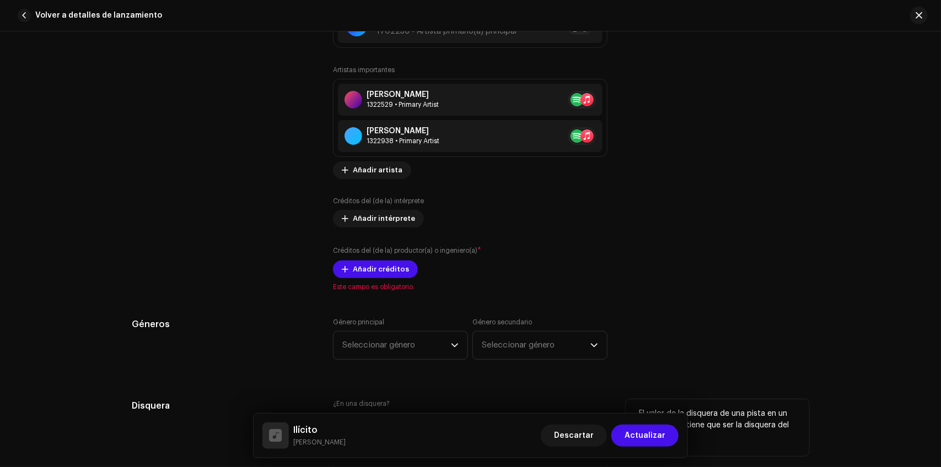
scroll to position [964, 0]
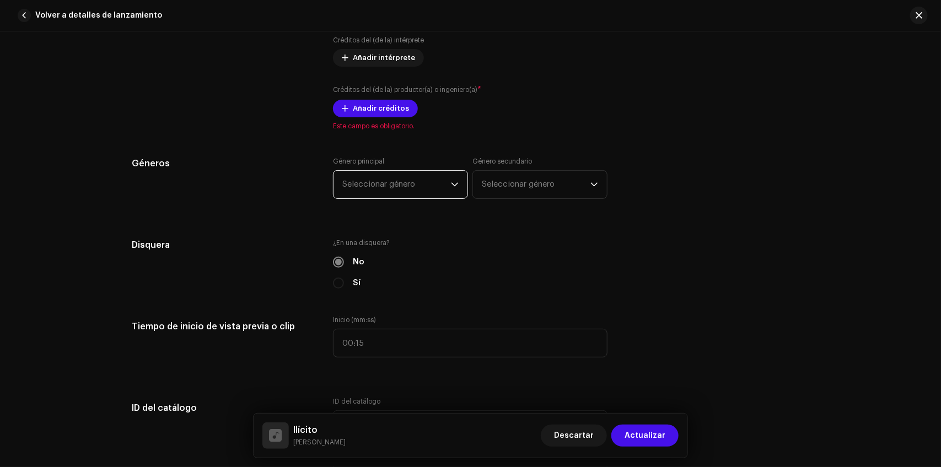
click at [378, 188] on span "Seleccionar género" at bounding box center [396, 185] width 109 height 28
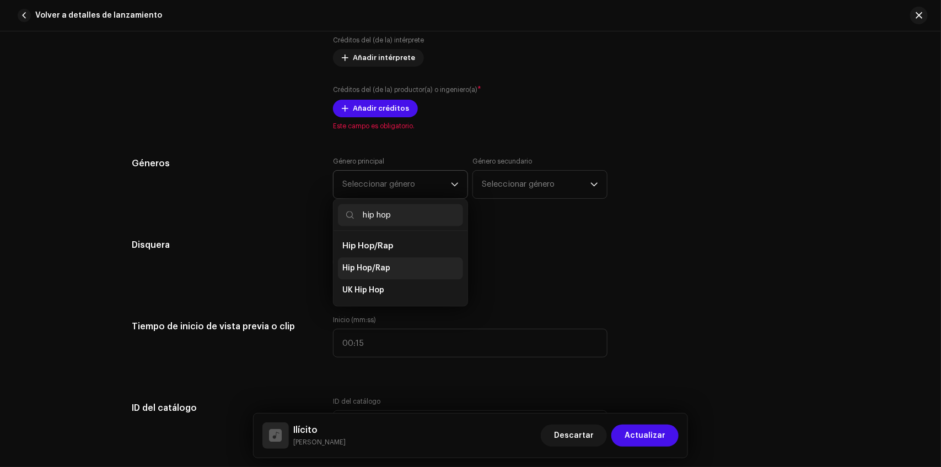
type input "hip hop"
drag, startPoint x: 369, startPoint y: 269, endPoint x: 386, endPoint y: 261, distance: 18.5
click at [370, 270] on span "Hip Hop/Rap" at bounding box center [366, 268] width 48 height 11
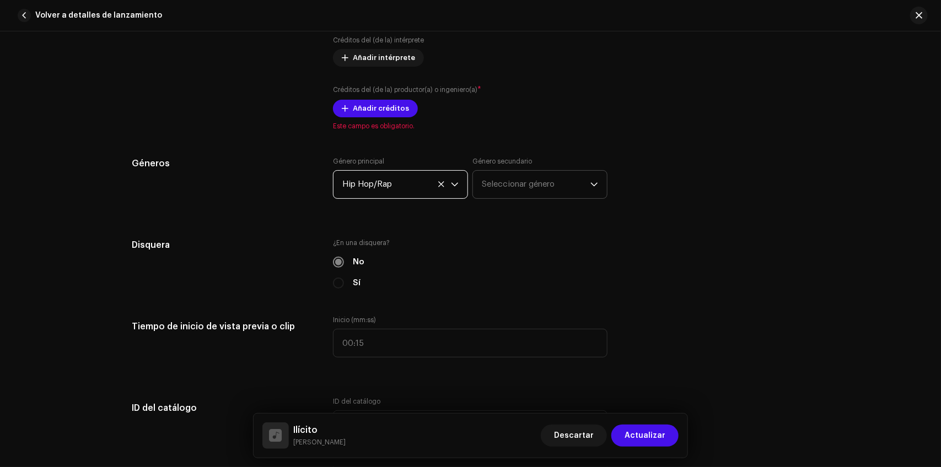
click at [524, 181] on span "Seleccionar género" at bounding box center [536, 185] width 109 height 28
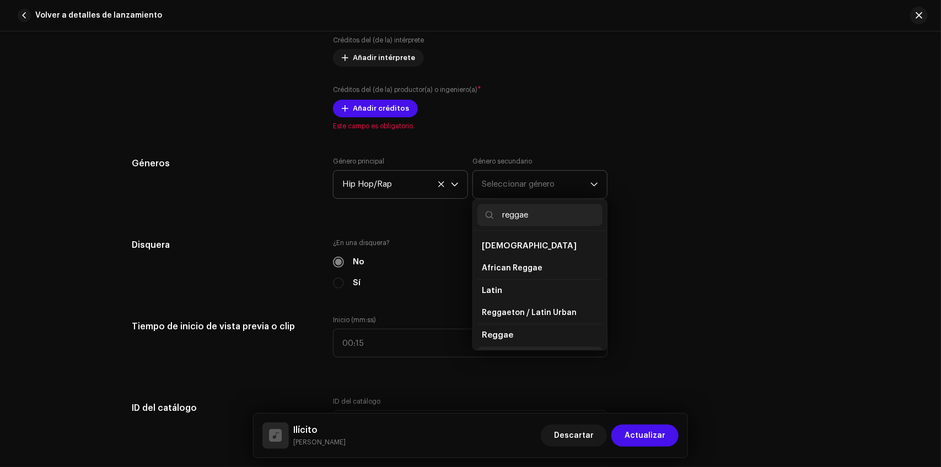
scroll to position [45, 0]
type input "reggae"
click at [510, 317] on li "Reggae" at bounding box center [539, 313] width 125 height 22
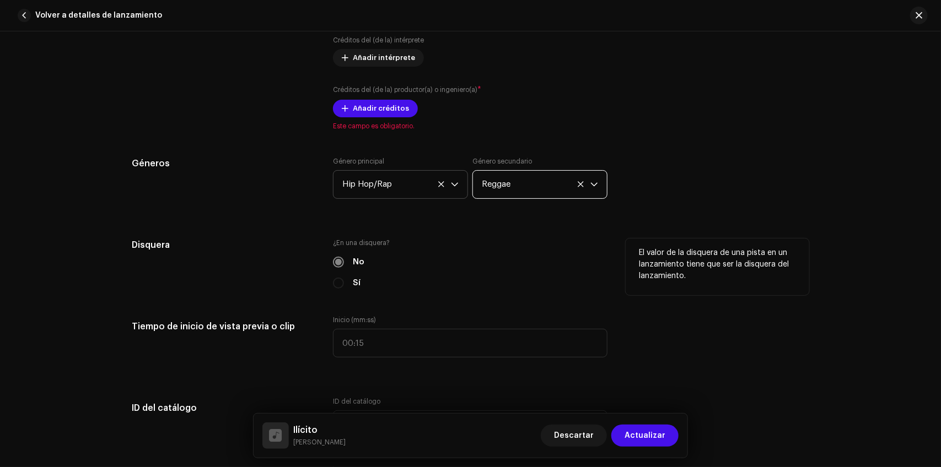
scroll to position [1285, 0]
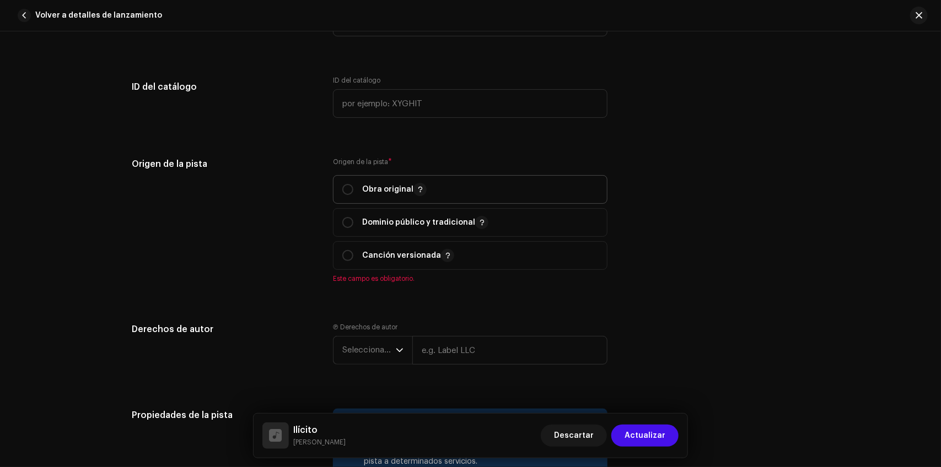
click at [367, 183] on p "Obra original" at bounding box center [394, 189] width 64 height 13
radio input "true"
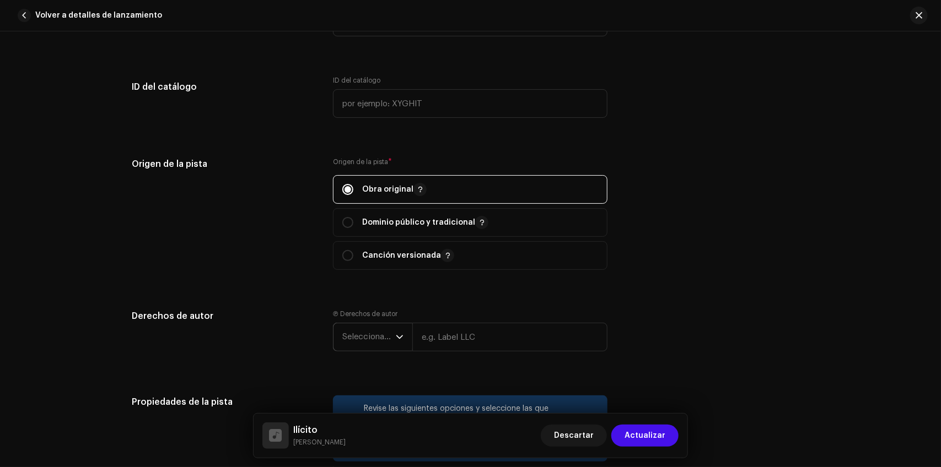
click at [374, 343] on span "Seleccionar año" at bounding box center [368, 337] width 53 height 28
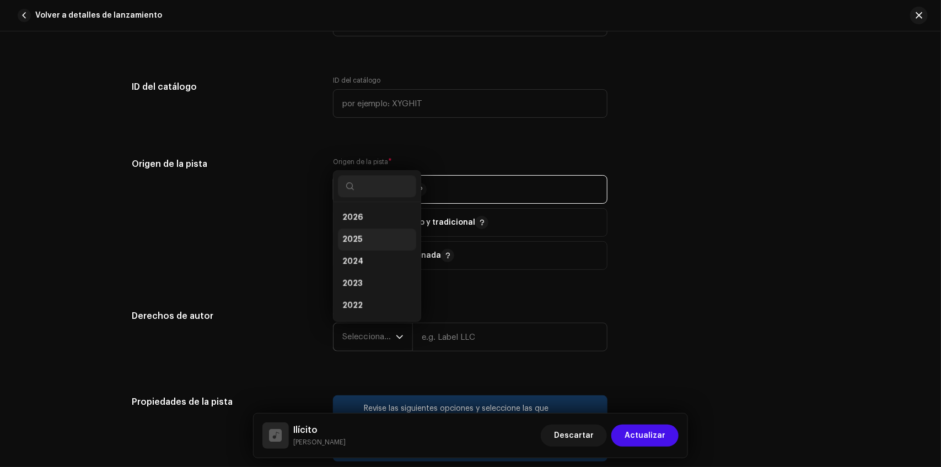
click at [365, 240] on li "2025" at bounding box center [377, 240] width 78 height 22
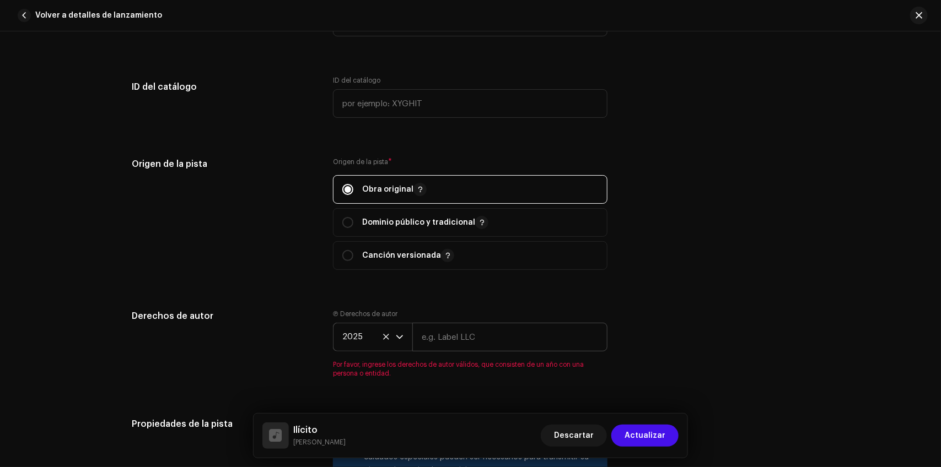
drag, startPoint x: 442, startPoint y: 357, endPoint x: 447, endPoint y: 343, distance: 15.3
click at [442, 350] on div "Ⓟ Derechos de autor 2025 Por favor, ingrese los derechos de autor válidos, que …" at bounding box center [470, 344] width 274 height 68
click at [447, 343] on input "text" at bounding box center [509, 337] width 195 height 29
type input "Cordero Music"
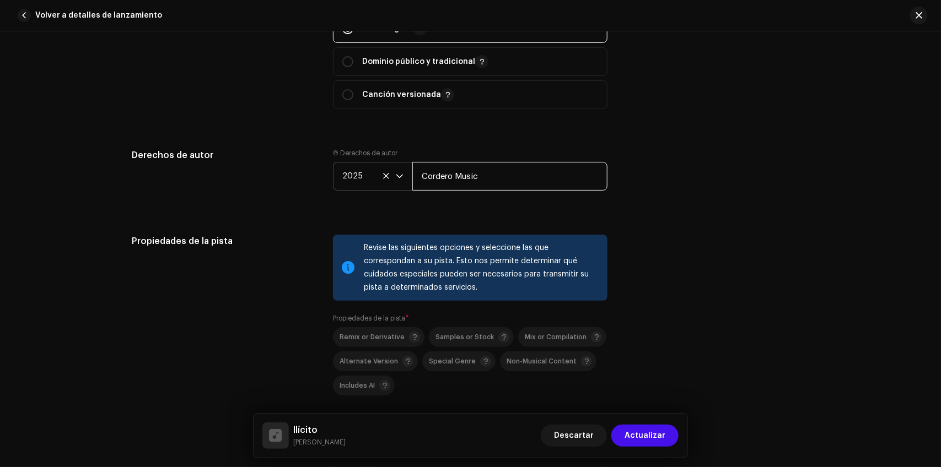
scroll to position [1607, 0]
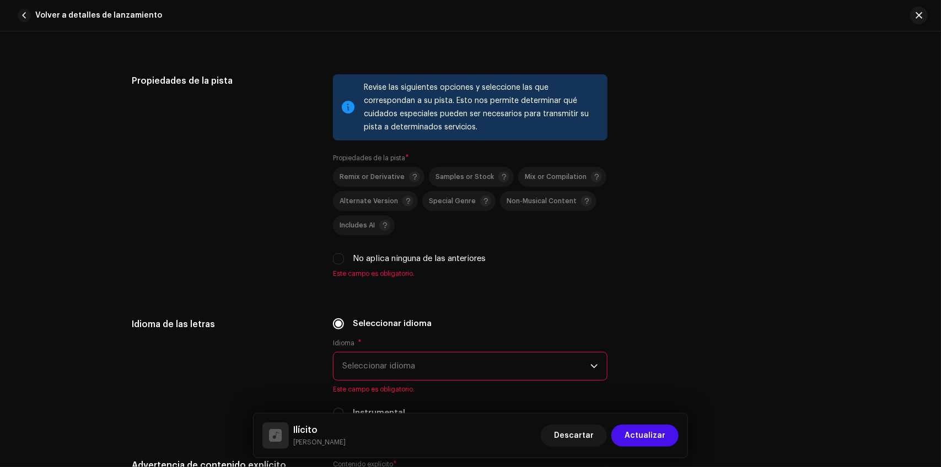
click at [390, 256] on label "No aplica ninguna de las anteriores" at bounding box center [419, 259] width 133 height 12
click at [344, 256] on input "No aplica ninguna de las anteriores" at bounding box center [338, 258] width 11 height 11
checkbox input "true"
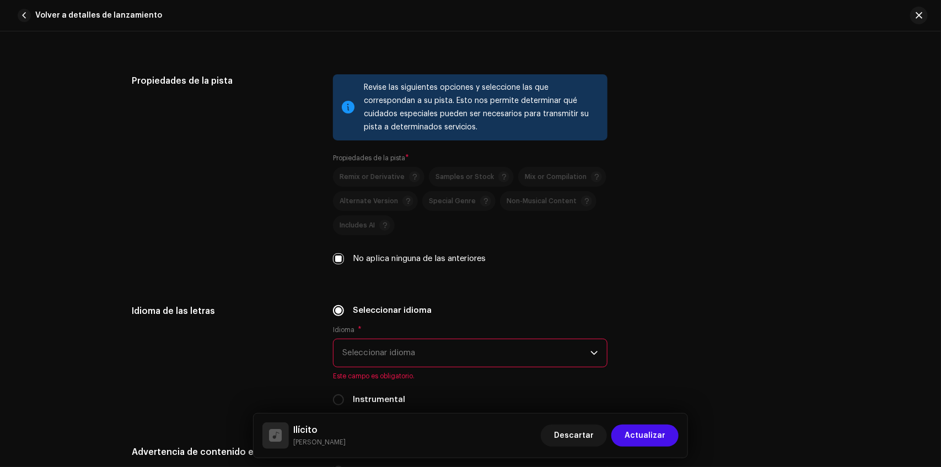
drag, startPoint x: 417, startPoint y: 352, endPoint x: 434, endPoint y: 357, distance: 17.9
click at [417, 354] on span "Seleccionar idioma" at bounding box center [466, 353] width 248 height 28
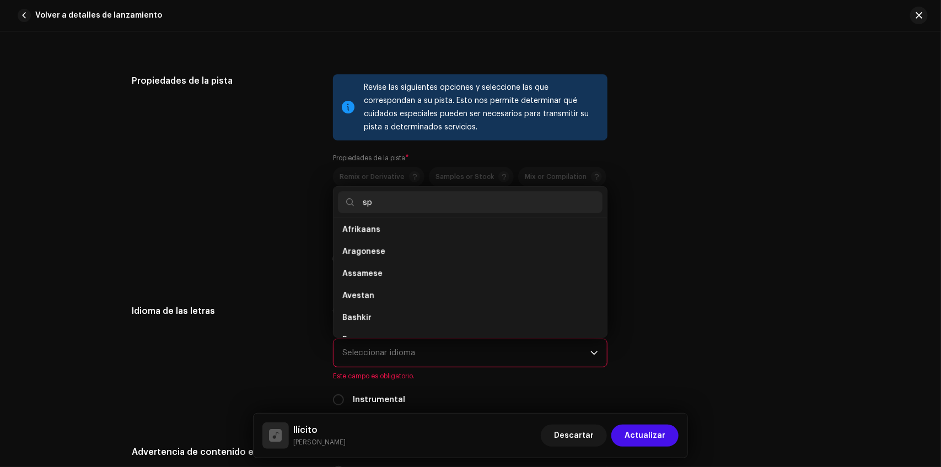
scroll to position [0, 0]
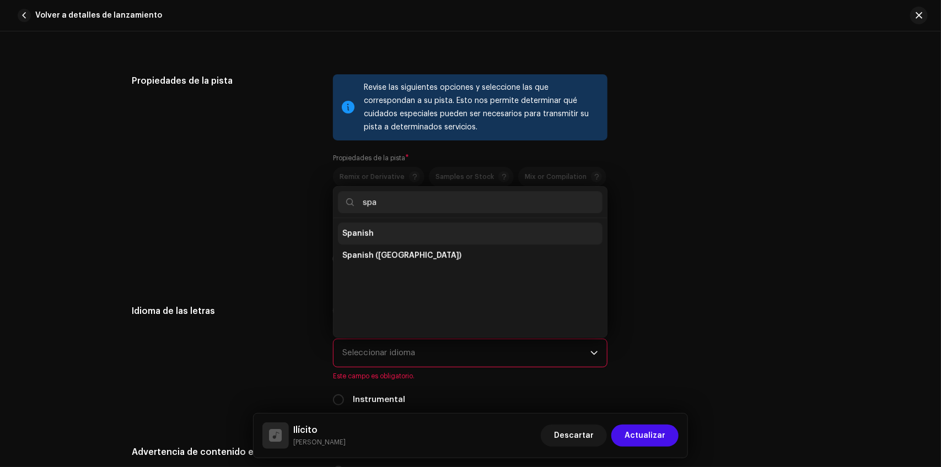
type input "spa"
click at [381, 232] on li "Spanish" at bounding box center [470, 234] width 264 height 22
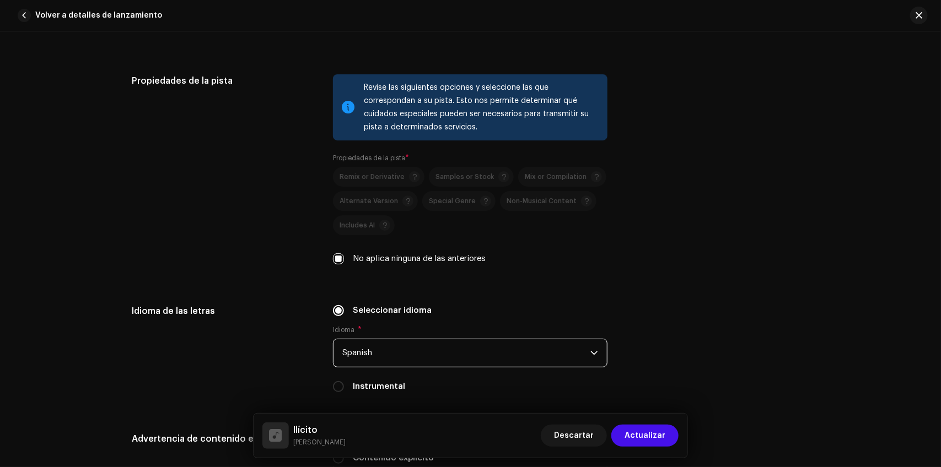
scroll to position [1768, 0]
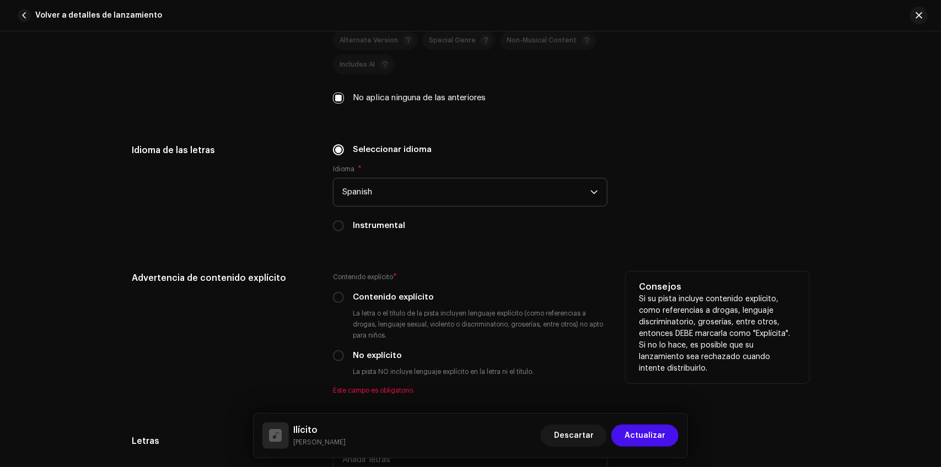
drag, startPoint x: 418, startPoint y: 310, endPoint x: 417, endPoint y: 304, distance: 5.6
click at [417, 306] on div "Contenido explícito * Contenido explícito La letra o el título de la pista incl…" at bounding box center [470, 333] width 274 height 123
click at [415, 303] on div "Contenido explícito * Contenido explícito La letra o el título de la pista incl…" at bounding box center [470, 333] width 274 height 123
click at [412, 296] on label "Contenido explícito" at bounding box center [393, 297] width 81 height 12
click at [344, 296] on input "Contenido explícito" at bounding box center [338, 297] width 11 height 11
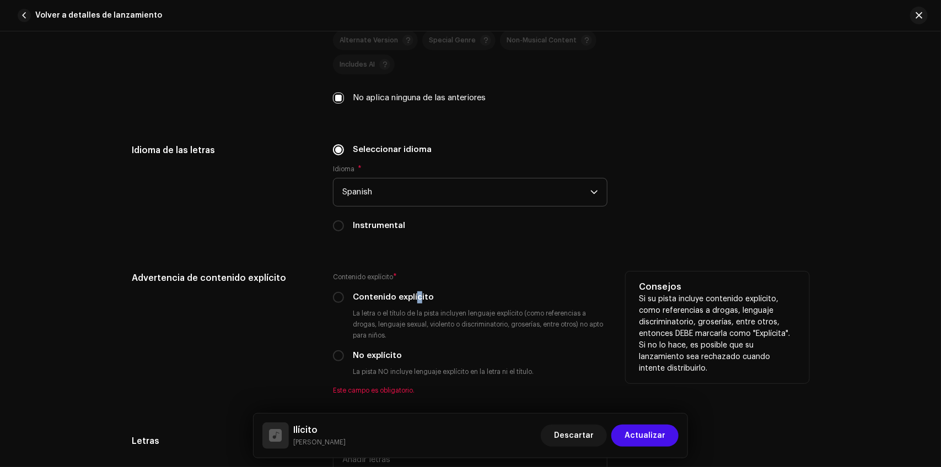
radio input "true"
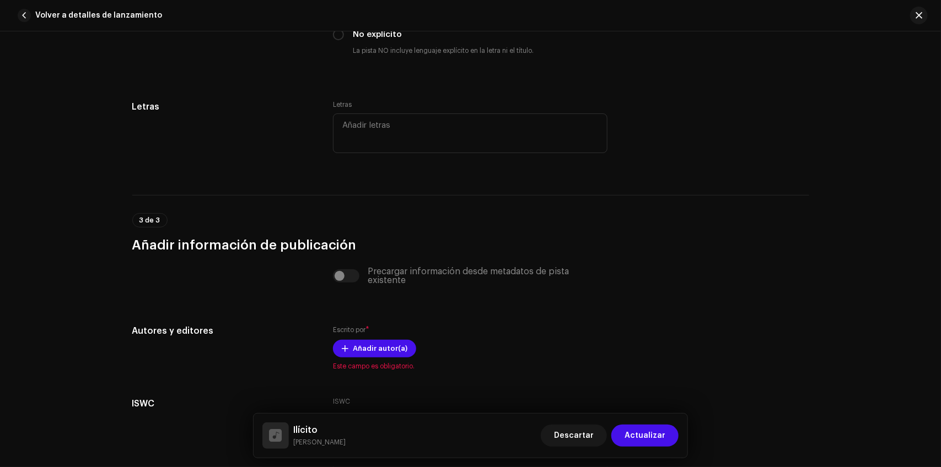
scroll to position [2174, 0]
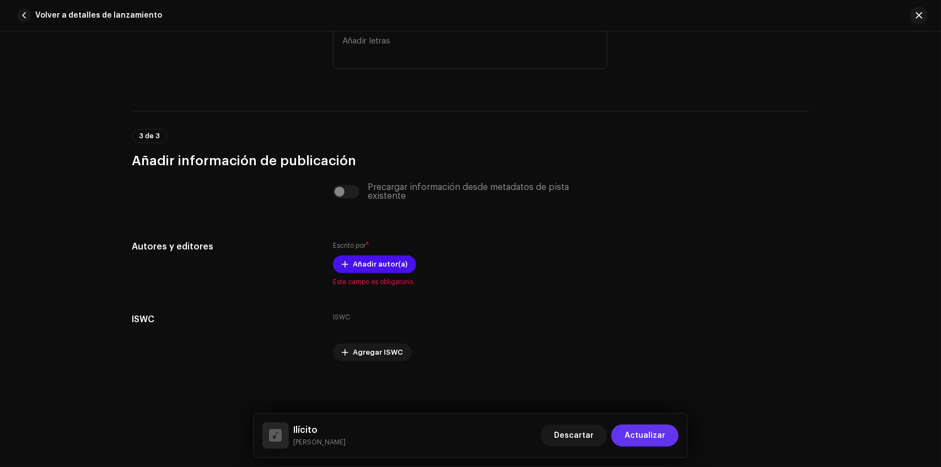
click at [659, 437] on span "Actualizar" at bounding box center [644, 436] width 41 height 22
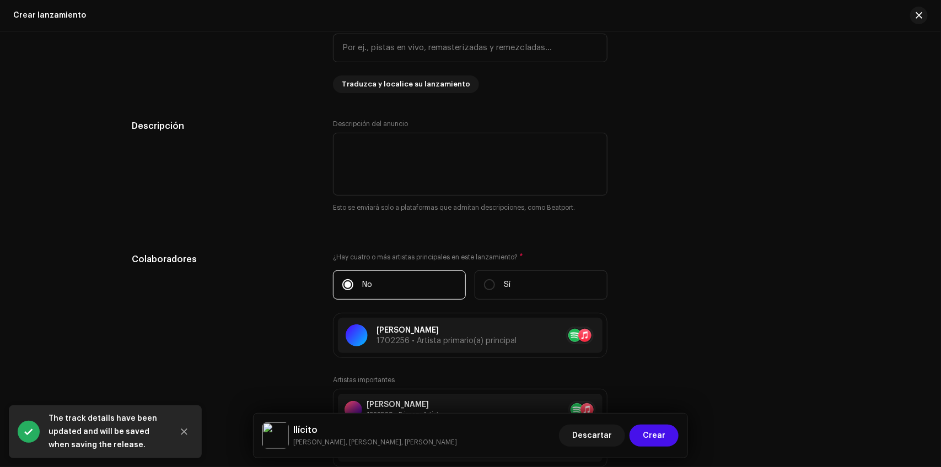
scroll to position [1446, 0]
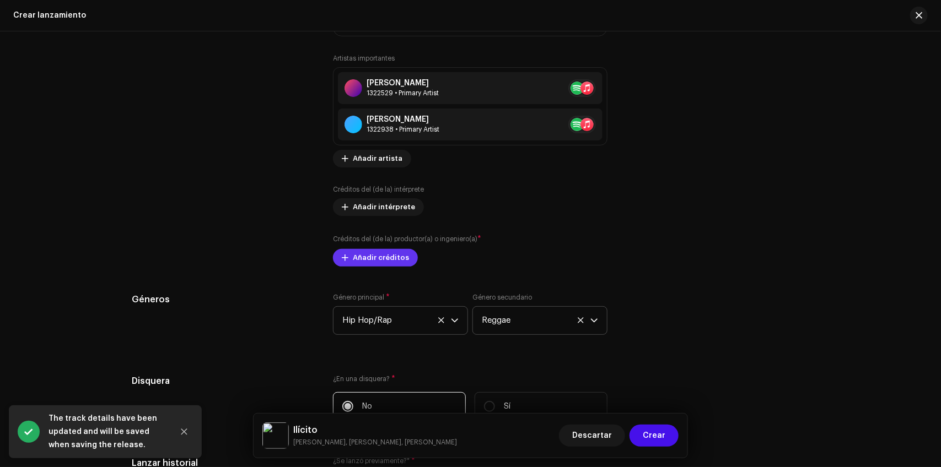
click at [387, 264] on span "Añadir créditos" at bounding box center [381, 258] width 56 height 22
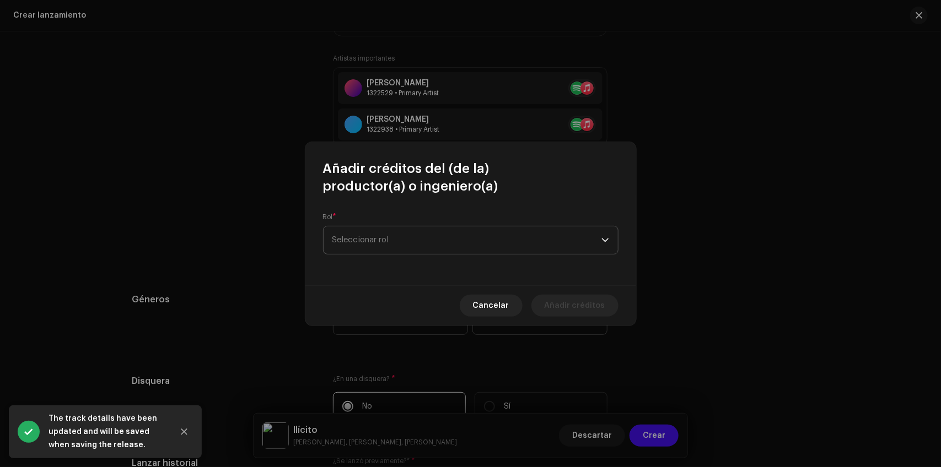
click at [375, 250] on span "Seleccionar rol" at bounding box center [466, 240] width 269 height 28
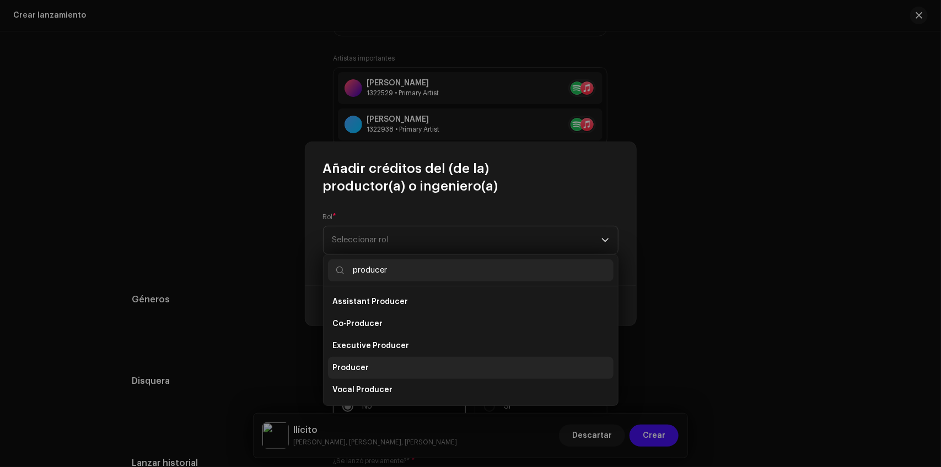
type input "producer"
click at [371, 361] on li "Producer" at bounding box center [470, 368] width 285 height 22
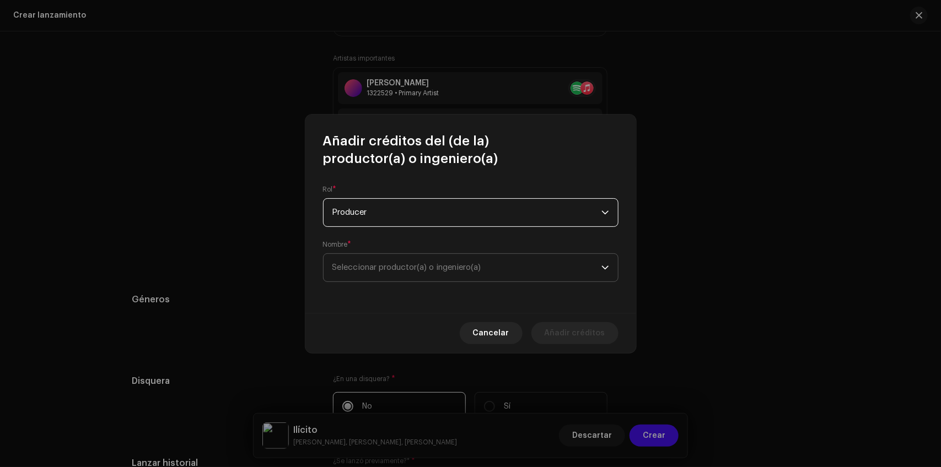
click at [384, 264] on span "Seleccionar productor(a) o ingeniero(a)" at bounding box center [406, 267] width 149 height 8
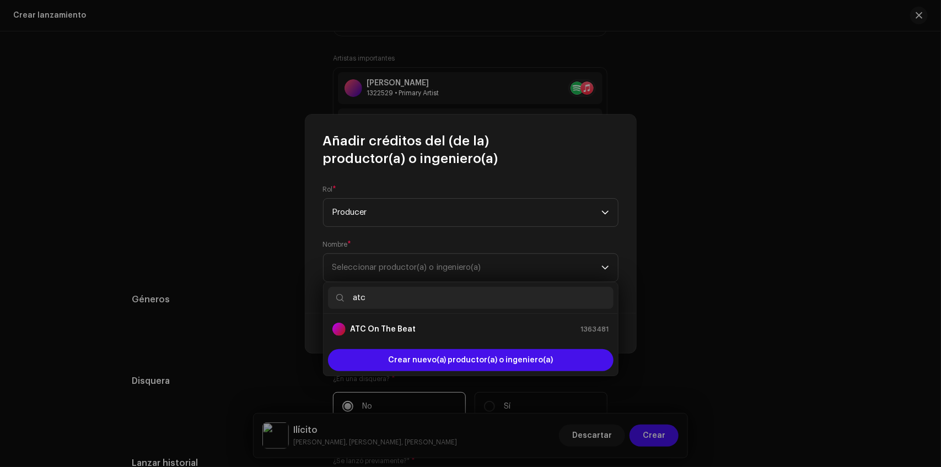
type input "atc"
click at [378, 328] on strong "ATC On The Beat" at bounding box center [383, 329] width 66 height 11
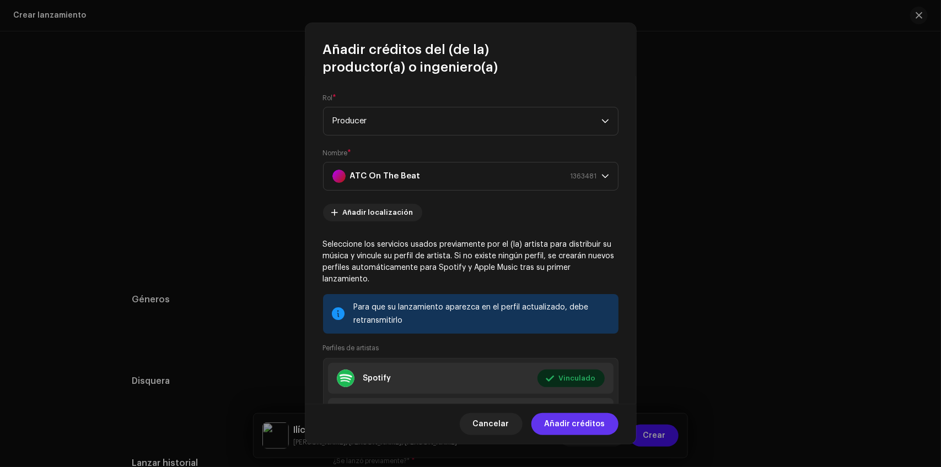
click at [569, 434] on span "Añadir créditos" at bounding box center [574, 424] width 61 height 22
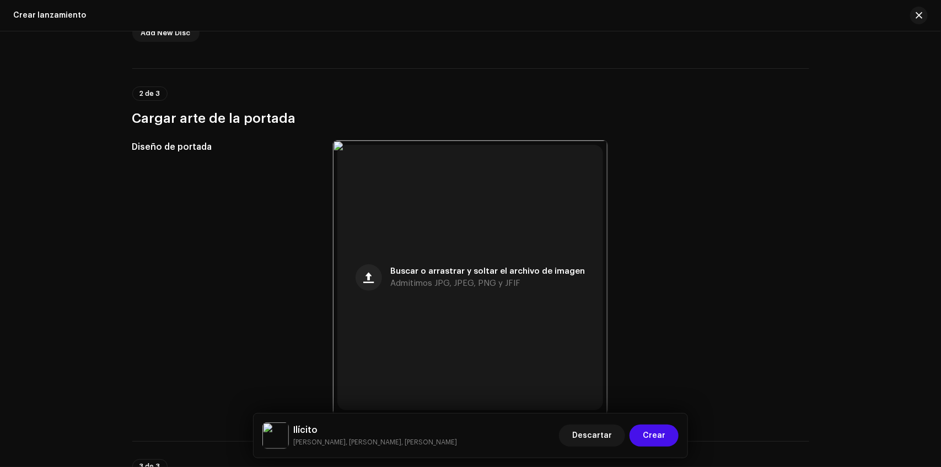
scroll to position [0, 0]
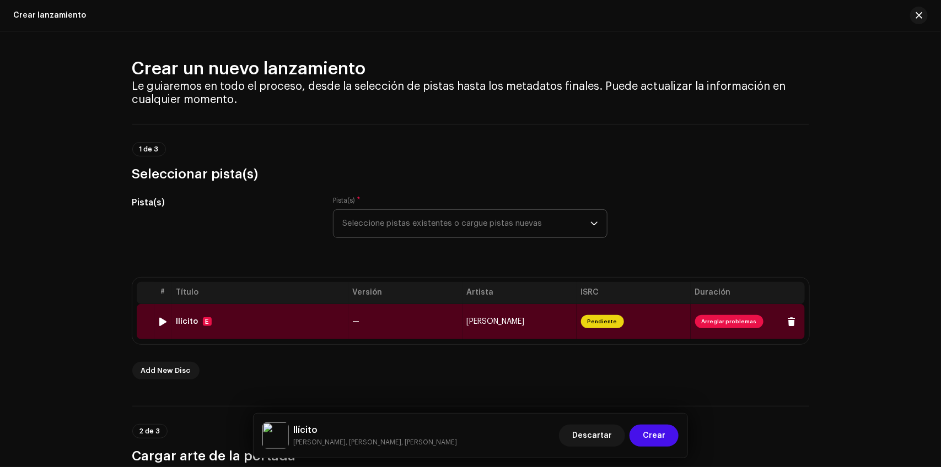
click at [342, 310] on td "Ilícito E" at bounding box center [260, 321] width 176 height 35
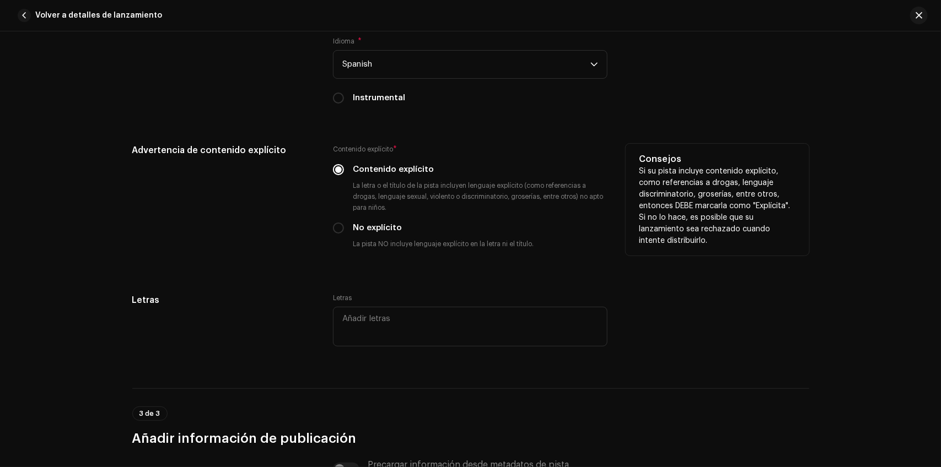
scroll to position [2089, 0]
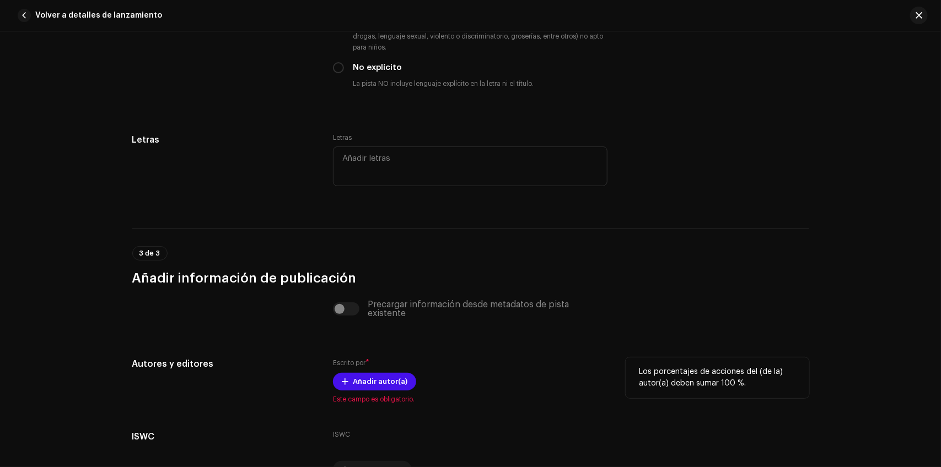
drag, startPoint x: 379, startPoint y: 397, endPoint x: 379, endPoint y: 388, distance: 8.3
click at [378, 397] on span "Este campo es obligatorio." at bounding box center [470, 399] width 274 height 9
click at [379, 383] on span "Añadir autor(a)" at bounding box center [380, 382] width 55 height 22
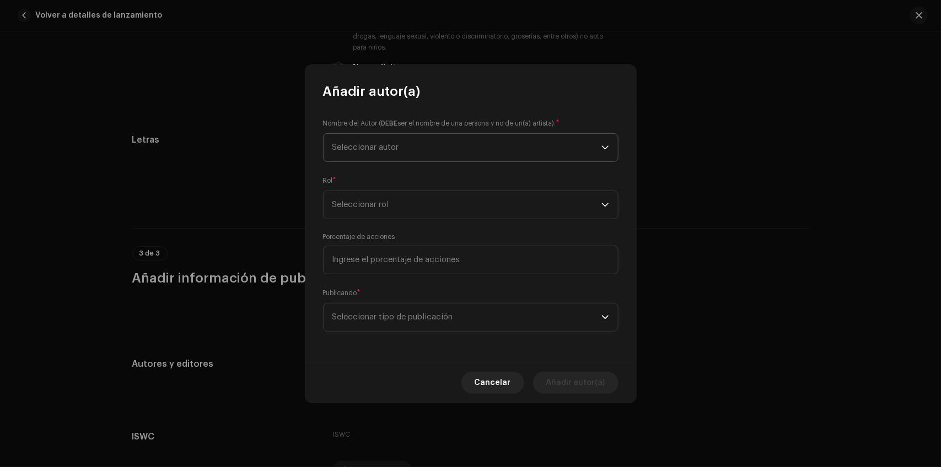
click at [420, 147] on span "Seleccionar autor" at bounding box center [466, 148] width 269 height 28
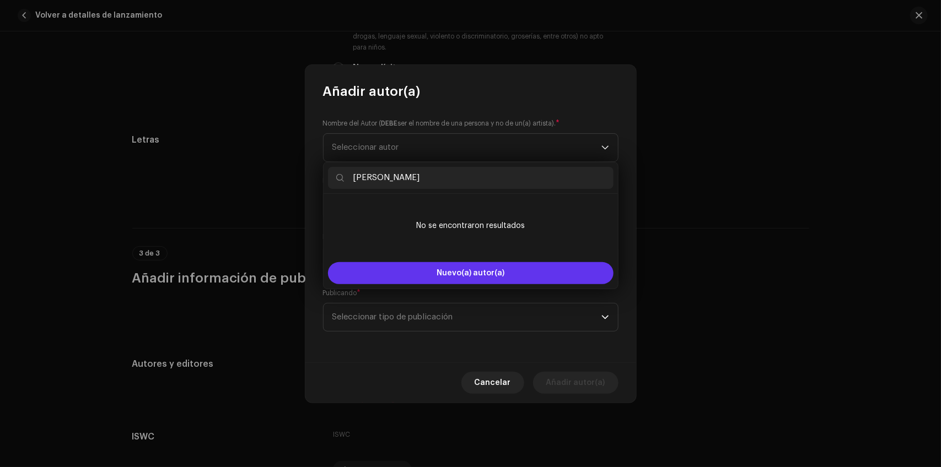
type input "[PERSON_NAME]"
click at [464, 281] on button "Nuevo(a) autor(a)" at bounding box center [470, 273] width 285 height 22
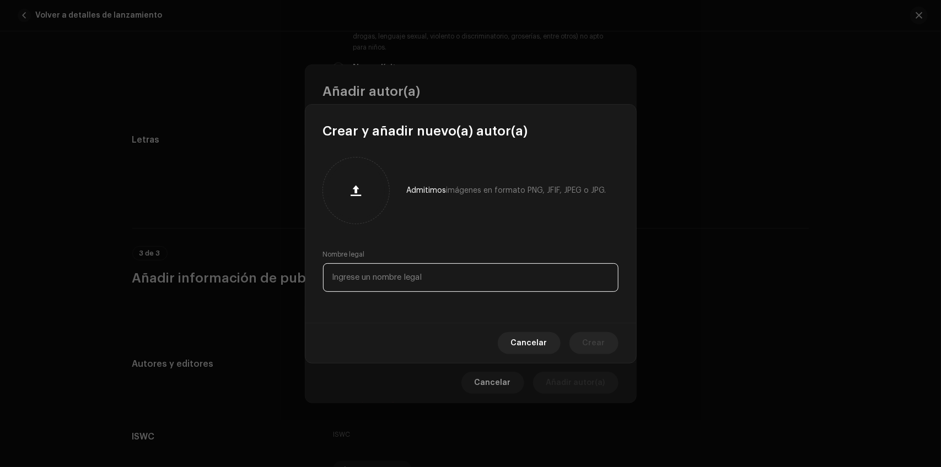
click at [390, 282] on input "text" at bounding box center [470, 277] width 295 height 29
paste input "[PERSON_NAME]"
type input "[PERSON_NAME]"
click at [586, 342] on span "Crear" at bounding box center [593, 343] width 23 height 22
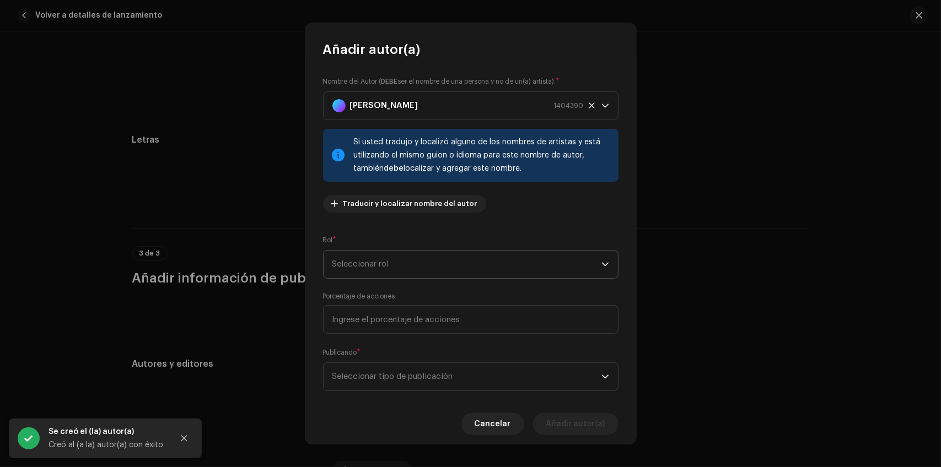
click at [400, 253] on span "Seleccionar rol" at bounding box center [466, 265] width 269 height 28
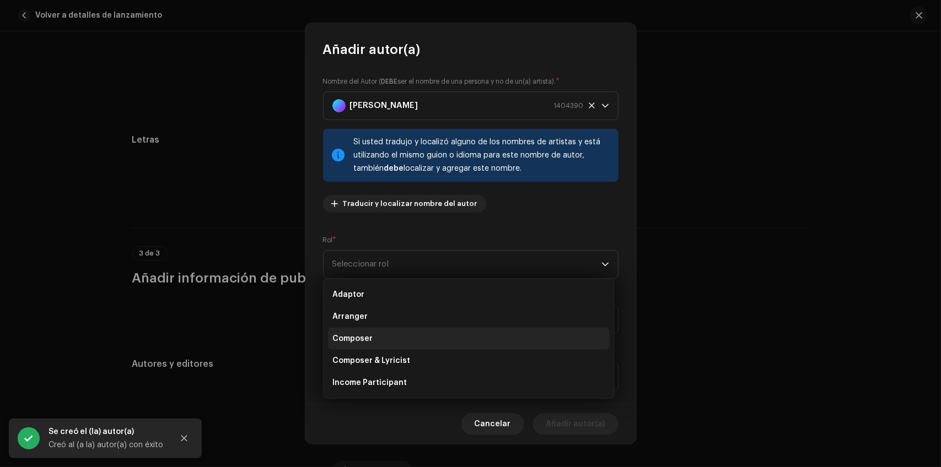
drag, startPoint x: 408, startPoint y: 361, endPoint x: 399, endPoint y: 335, distance: 27.9
click at [408, 361] on li "Composer & Lyricist" at bounding box center [469, 361] width 282 height 22
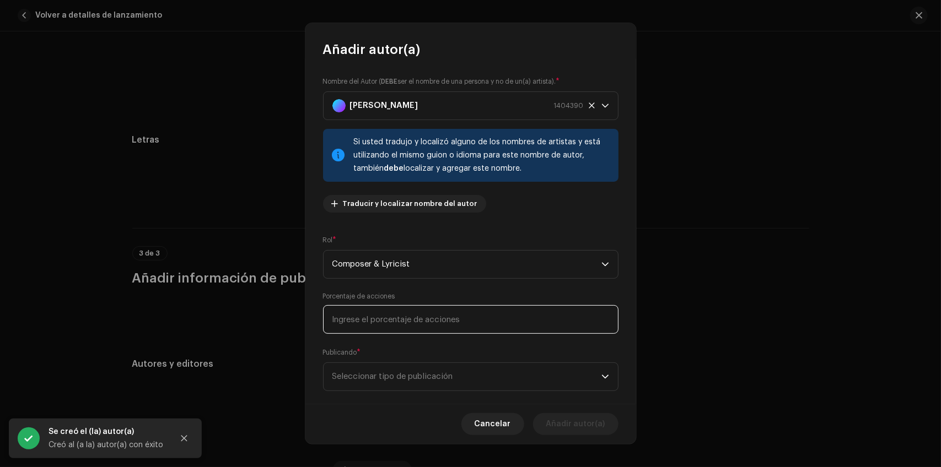
click at [401, 318] on input at bounding box center [470, 319] width 295 height 29
type input "50,00"
click at [403, 368] on span "Seleccionar tipo de publicación" at bounding box center [466, 377] width 269 height 28
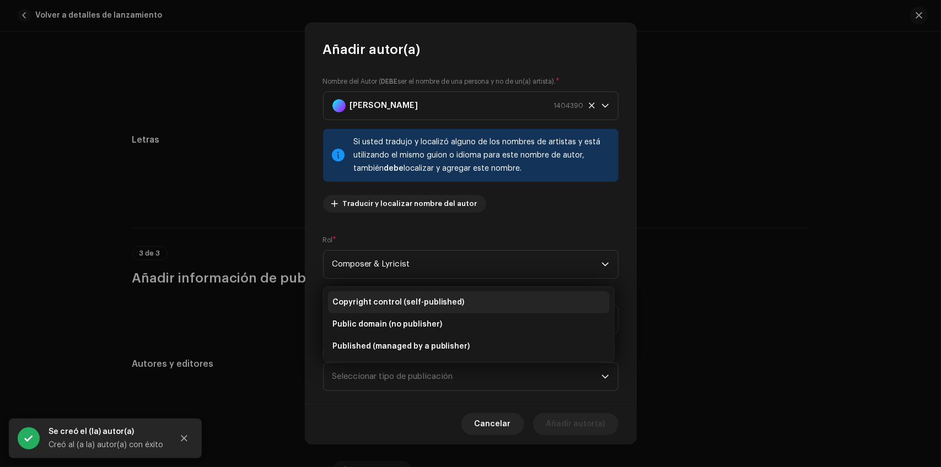
click at [383, 301] on span "Copyright control (self-published)" at bounding box center [398, 302] width 132 height 11
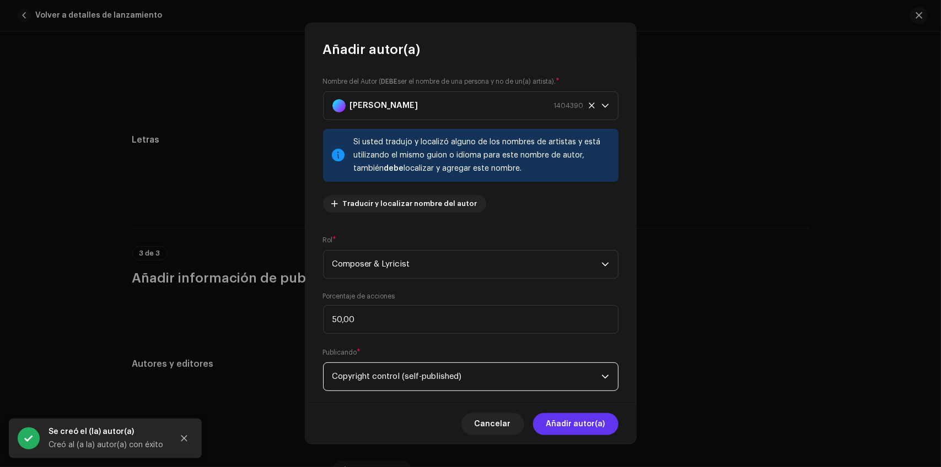
click at [570, 418] on span "Añadir autor(a)" at bounding box center [575, 424] width 59 height 22
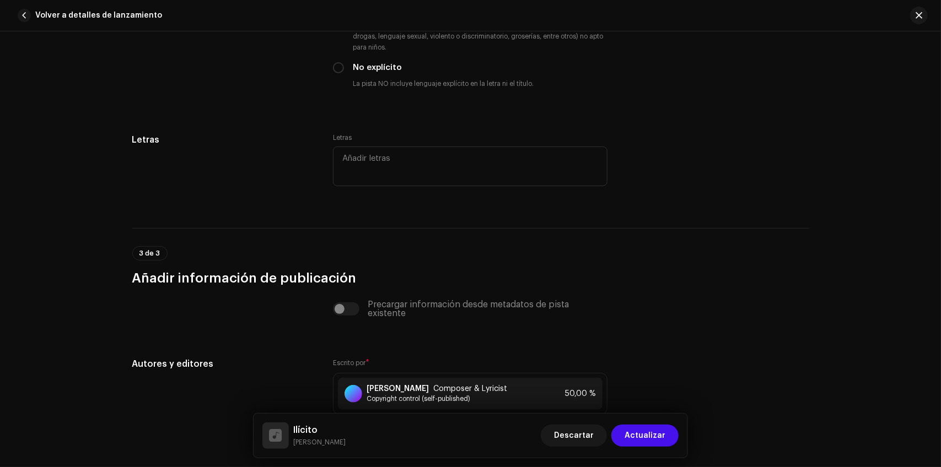
scroll to position [2250, 0]
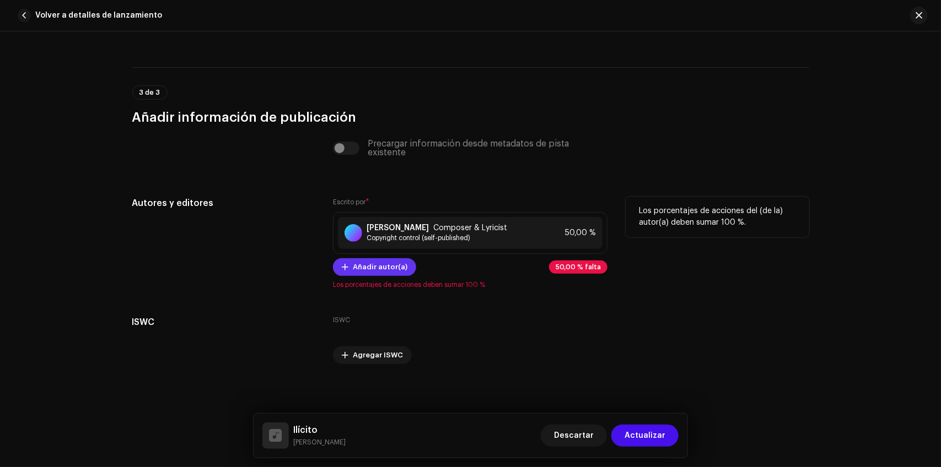
click at [381, 263] on span "Añadir autor(a)" at bounding box center [380, 267] width 55 height 22
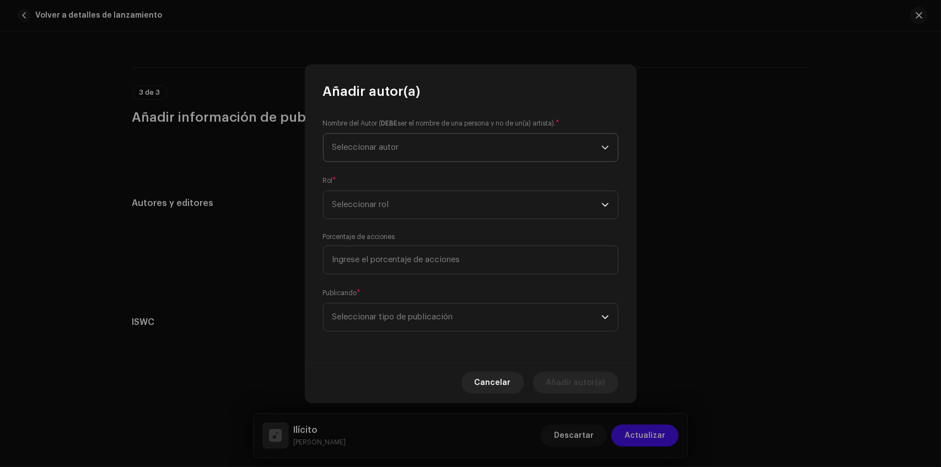
click at [412, 150] on span "Seleccionar autor" at bounding box center [466, 148] width 269 height 28
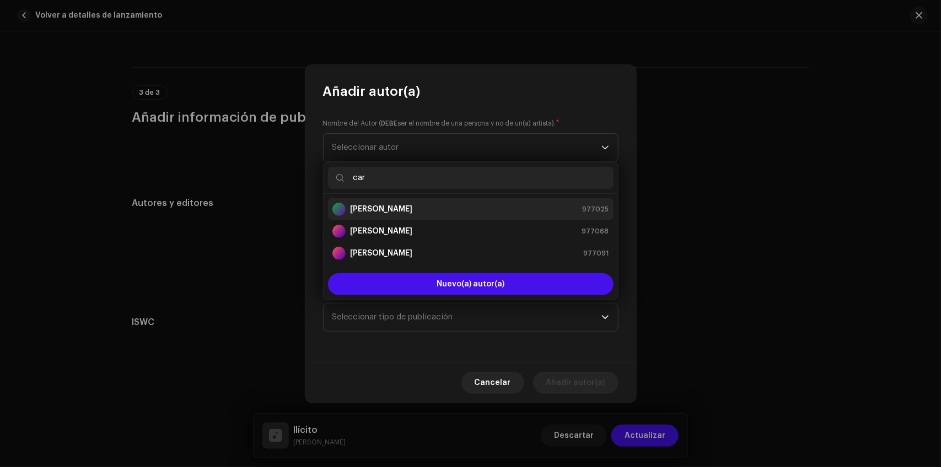
type input "car"
click at [396, 201] on li "[PERSON_NAME] 977025" at bounding box center [470, 209] width 285 height 22
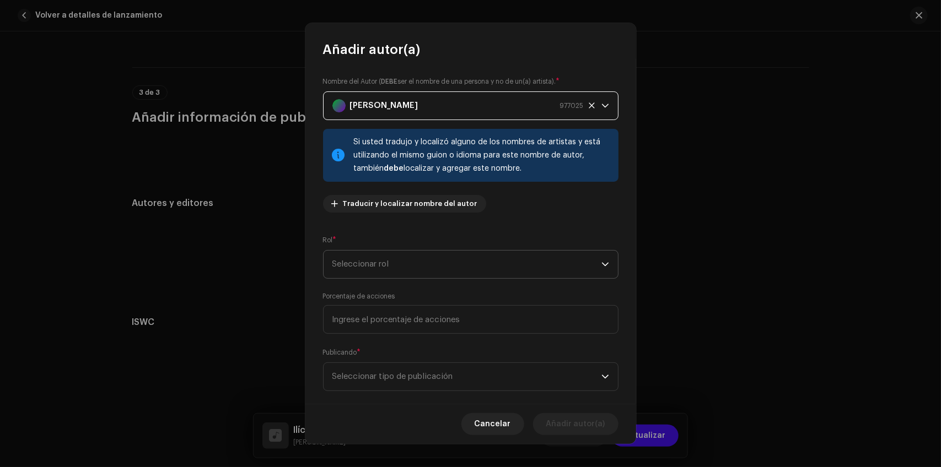
click at [395, 262] on span "Seleccionar rol" at bounding box center [466, 265] width 269 height 28
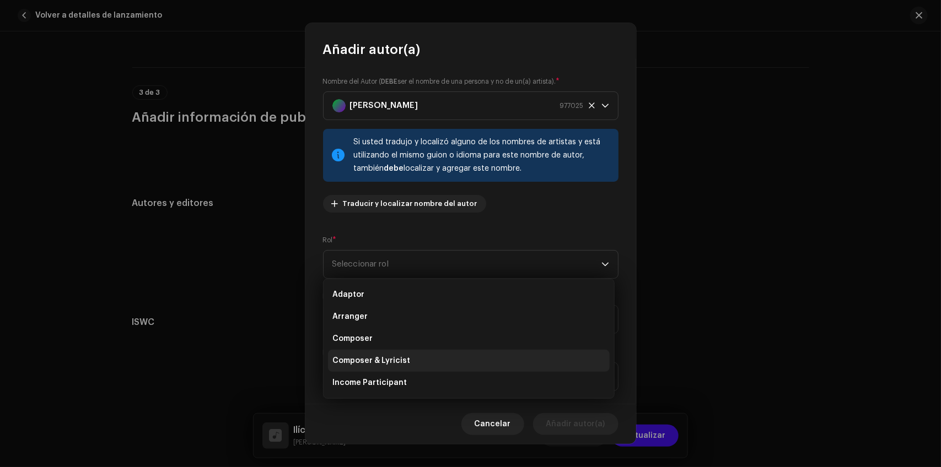
click at [414, 362] on li "Composer & Lyricist" at bounding box center [469, 361] width 282 height 22
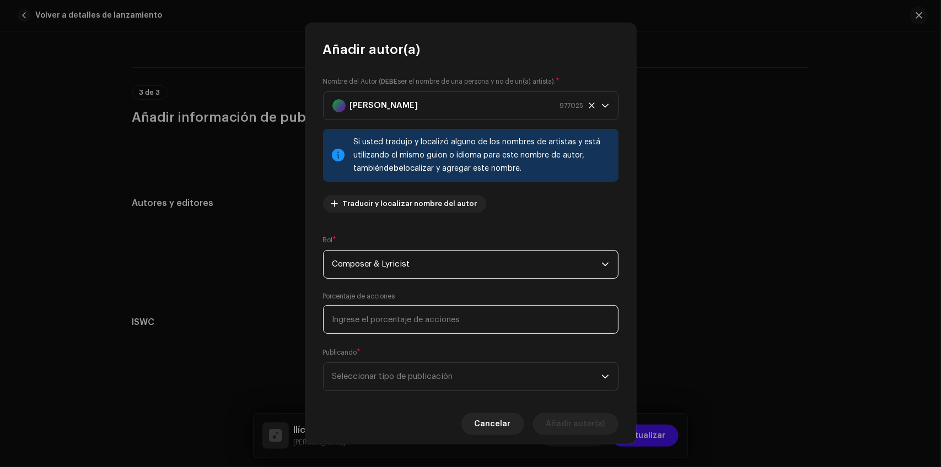
click at [398, 321] on input at bounding box center [470, 319] width 295 height 29
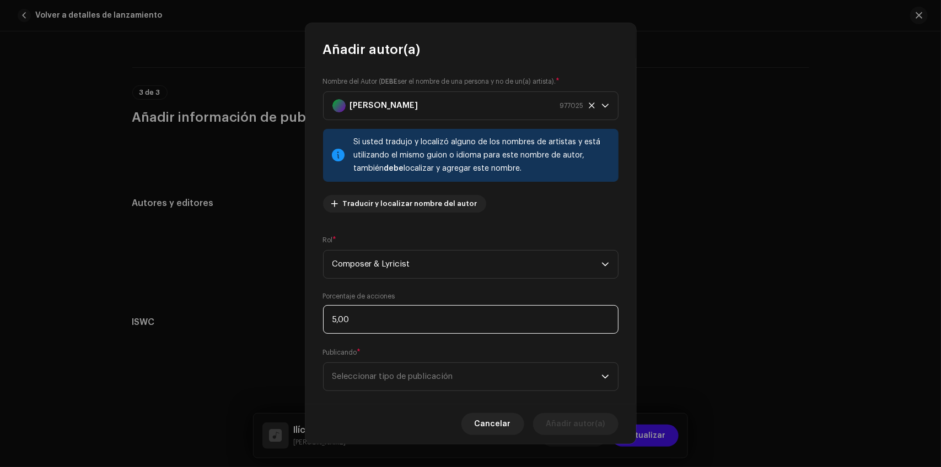
type input "50,00"
click at [408, 374] on span "Seleccionar tipo de publicación" at bounding box center [466, 377] width 269 height 28
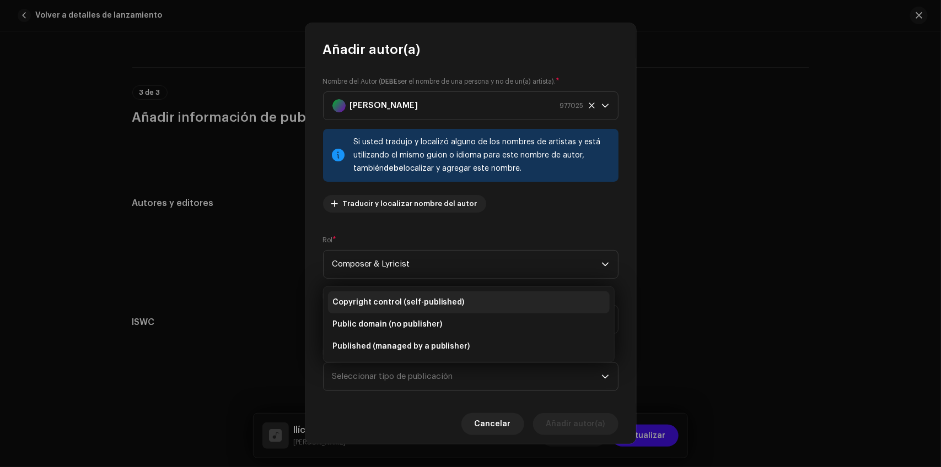
click at [397, 297] on span "Copyright control (self-published)" at bounding box center [398, 302] width 132 height 11
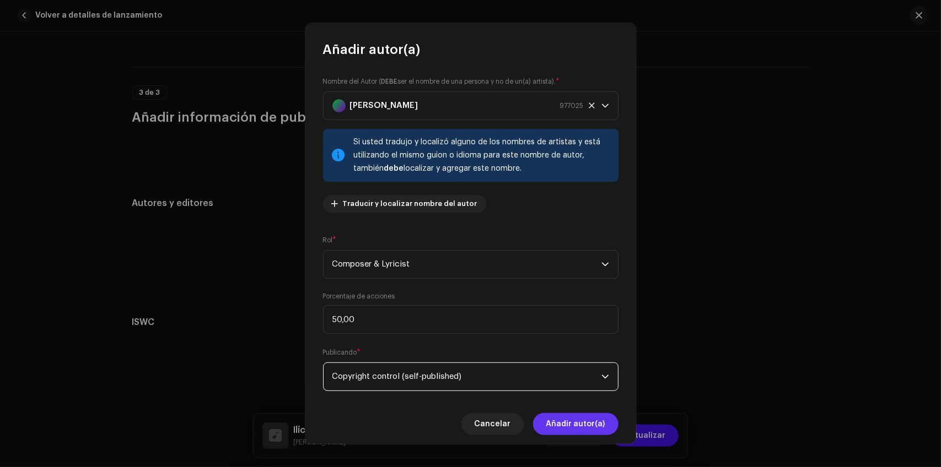
click at [596, 422] on span "Añadir autor(a)" at bounding box center [575, 424] width 59 height 22
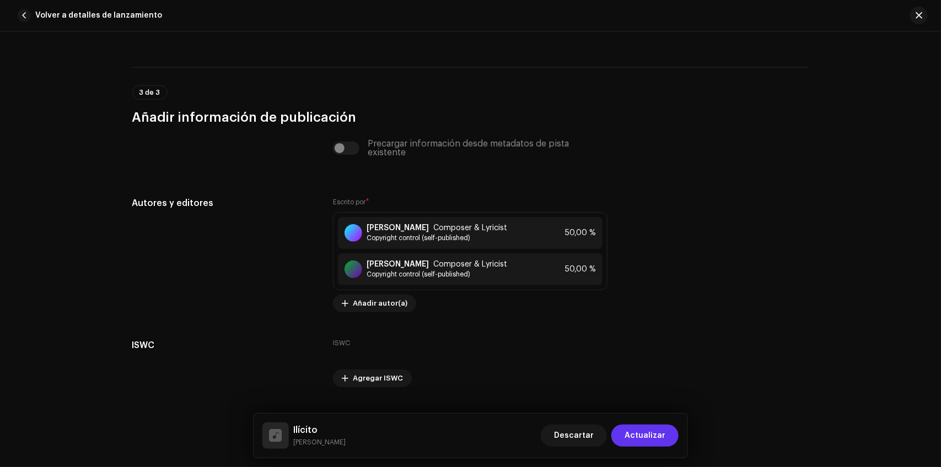
click at [639, 433] on span "Actualizar" at bounding box center [644, 436] width 41 height 22
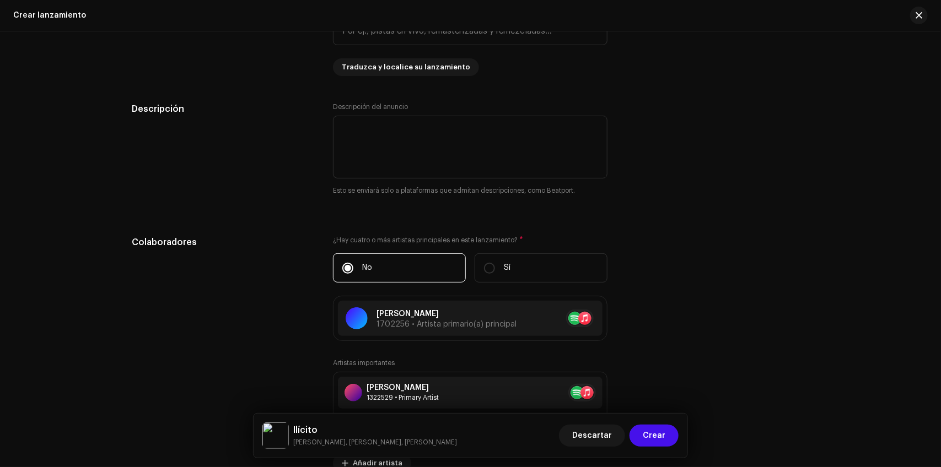
scroll to position [659, 0]
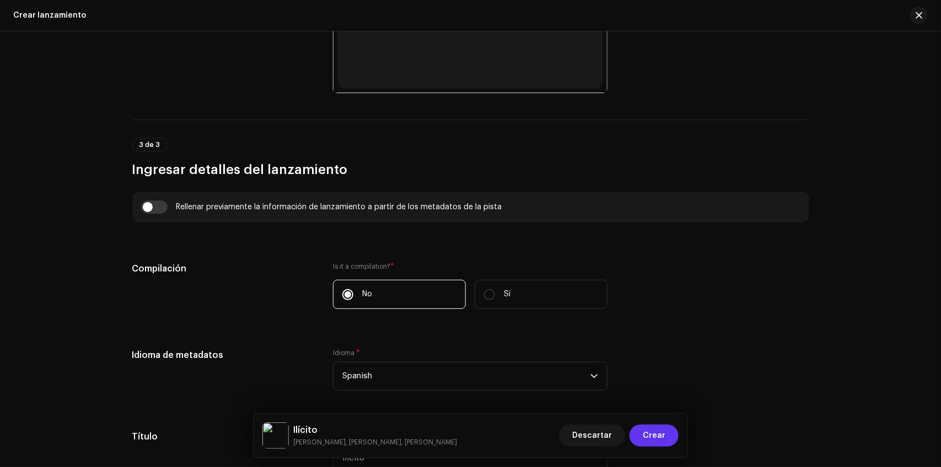
click at [669, 433] on button "Crear" at bounding box center [653, 436] width 49 height 22
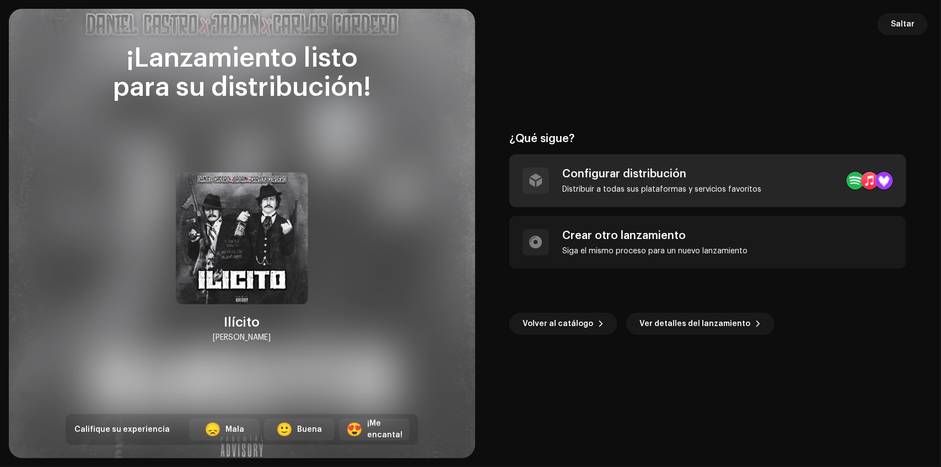
click at [640, 185] on div "Distribuir a todas sus plataformas y servicios favoritos" at bounding box center [661, 189] width 199 height 9
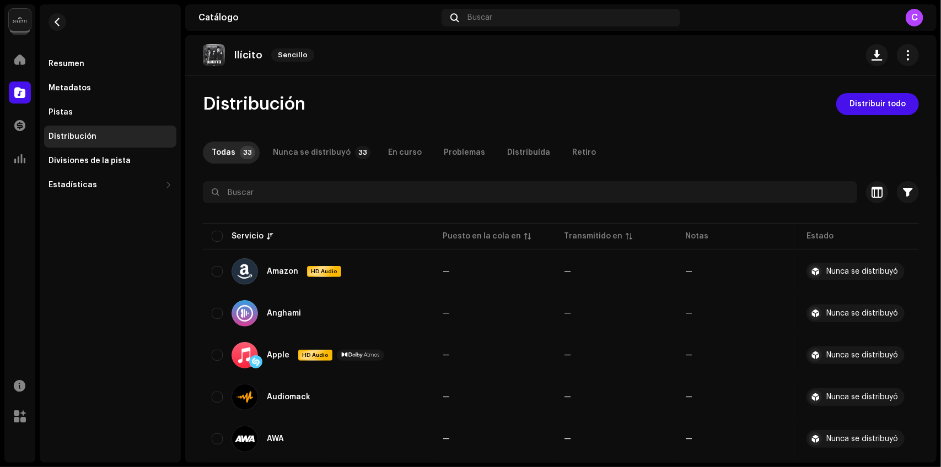
click at [598, 69] on div "[PERSON_NAME]" at bounding box center [560, 55] width 751 height 40
click at [849, 106] on span "Distribuir todo" at bounding box center [877, 104] width 56 height 22
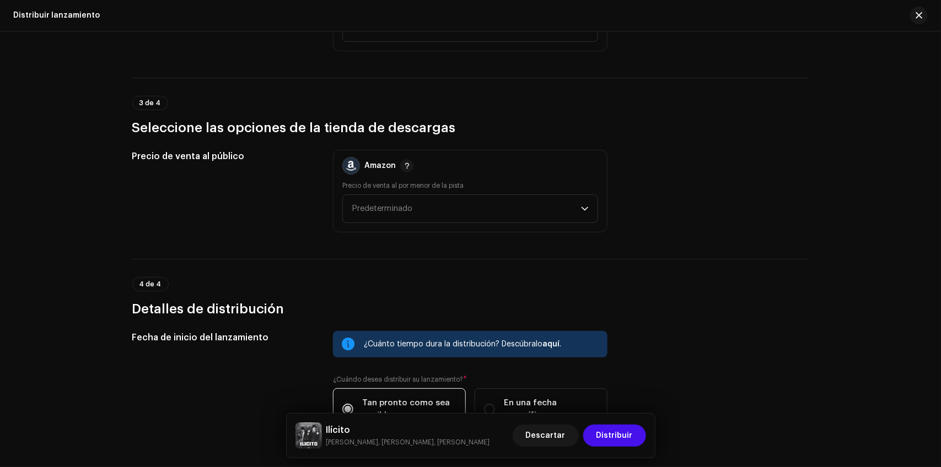
scroll to position [1769, 0]
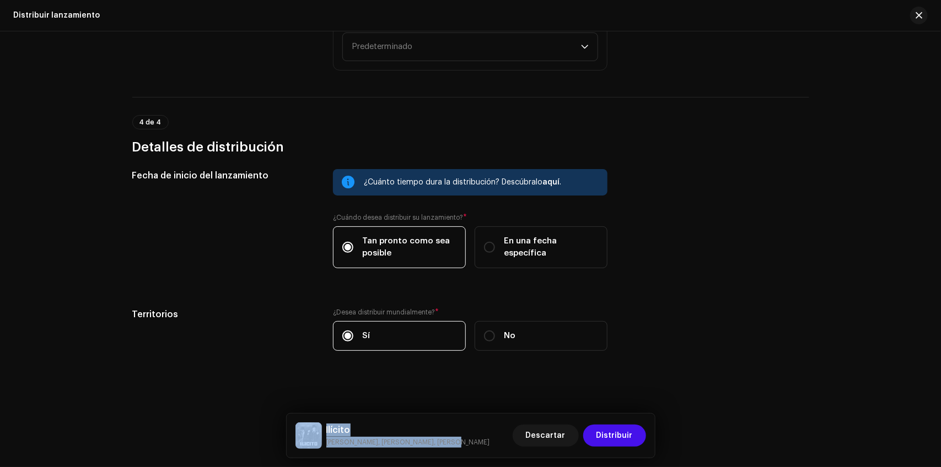
drag, startPoint x: 451, startPoint y: 452, endPoint x: 409, endPoint y: 409, distance: 60.0
click at [314, 425] on div "[PERSON_NAME], [PERSON_NAME], [PERSON_NAME] Distribuir" at bounding box center [471, 436] width 368 height 44
click at [427, 409] on div "Distribuir lanzamiento Complete los siguientes pasos para distribuir su lanzami…" at bounding box center [470, 249] width 941 height 436
drag, startPoint x: 450, startPoint y: 439, endPoint x: 412, endPoint y: 429, distance: 39.4
click at [316, 435] on div "[PERSON_NAME], [PERSON_NAME], [PERSON_NAME] Distribuir" at bounding box center [470, 436] width 350 height 26
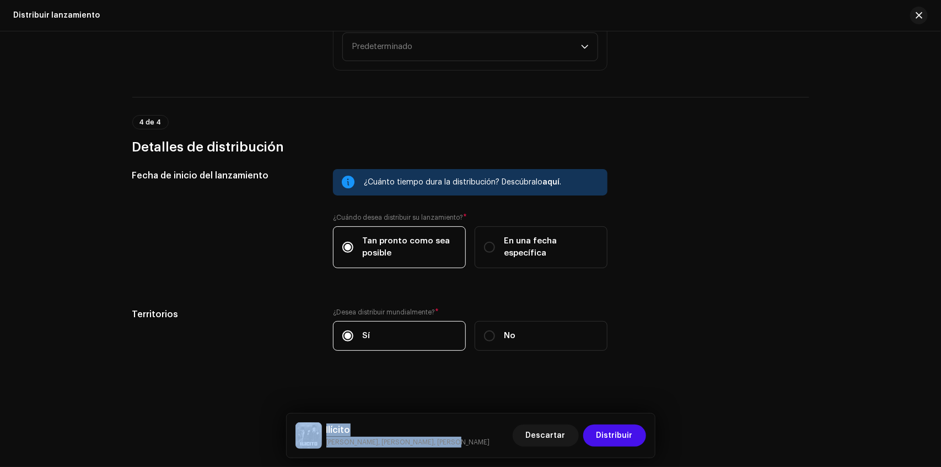
drag, startPoint x: 629, startPoint y: 439, endPoint x: 643, endPoint y: 386, distance: 54.1
click at [643, 386] on div "Distribuir lanzamiento Complete los siguientes pasos para distribuir su lanzami…" at bounding box center [470, 249] width 941 height 436
click at [645, 330] on div "Territorios ¿Desea distribuir mundialmente? * Sí No" at bounding box center [470, 336] width 677 height 56
drag, startPoint x: 631, startPoint y: 428, endPoint x: 733, endPoint y: 348, distance: 130.0
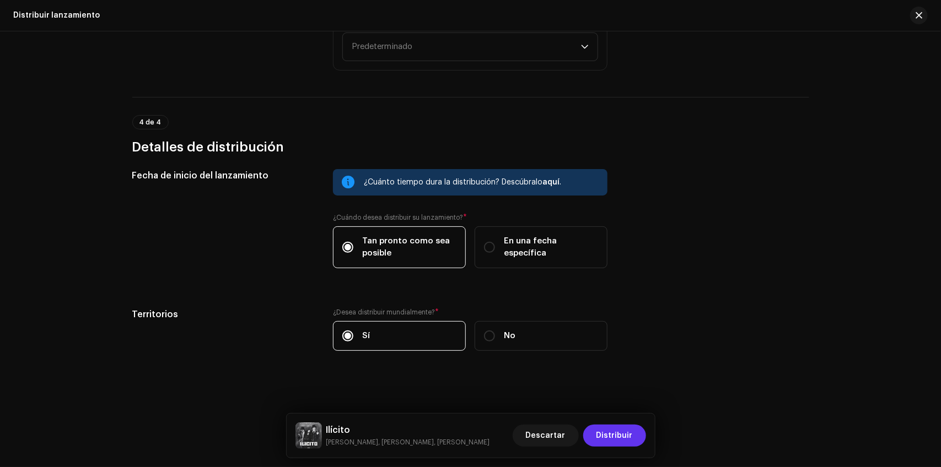
click at [632, 434] on span "Distribuir" at bounding box center [614, 436] width 36 height 22
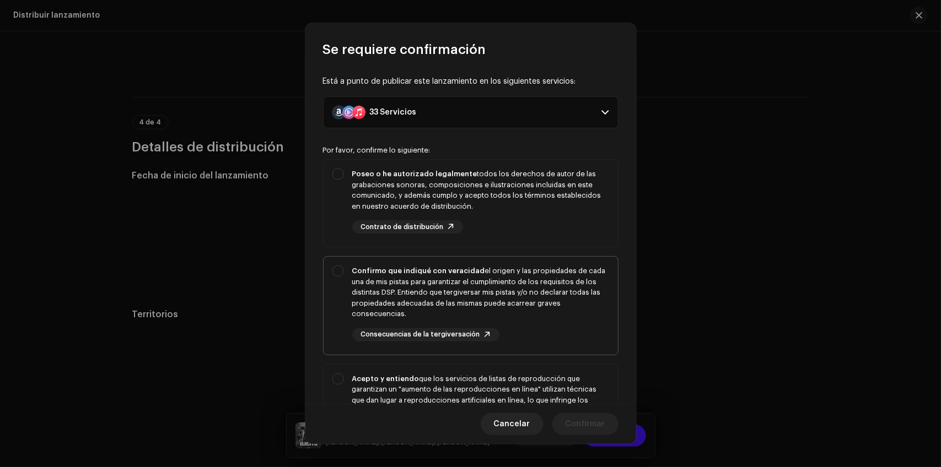
click at [536, 288] on div "Confirmo que indiqué con veracidad el origen y las propiedades de cada una de m…" at bounding box center [480, 293] width 257 height 54
checkbox input "true"
click at [518, 174] on div "Poseo o he autorizado legalmente todos los derechos de autor de las grabaciones…" at bounding box center [480, 190] width 257 height 43
checkbox input "true"
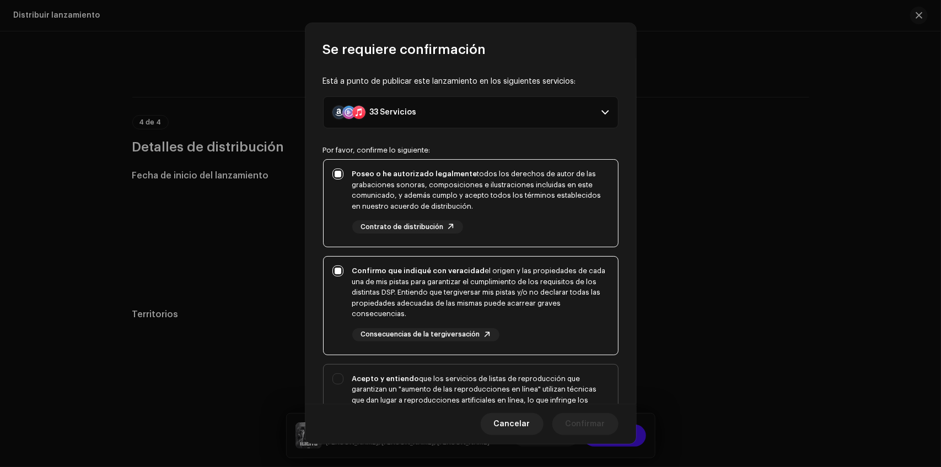
click at [544, 371] on div "Acepto y entiendo que los servicios de listas de reproducción que garantizan un…" at bounding box center [470, 420] width 294 height 111
checkbox input "true"
click at [598, 426] on span "Confirmar" at bounding box center [585, 424] width 40 height 22
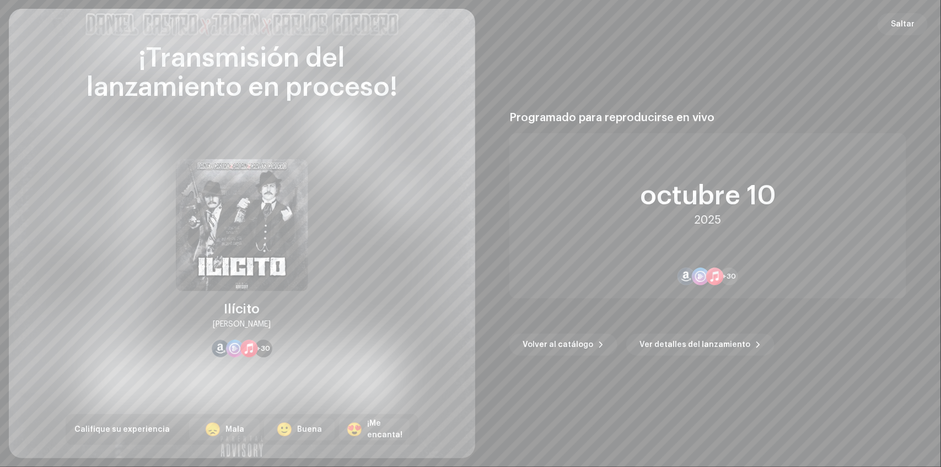
click at [701, 204] on div "octubre 10" at bounding box center [708, 196] width 136 height 26
click at [703, 205] on div "octubre 10" at bounding box center [708, 196] width 136 height 26
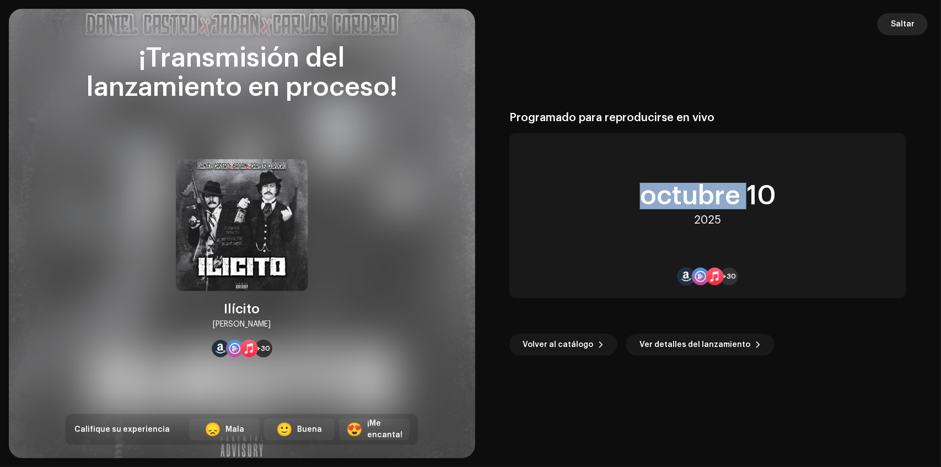
click at [899, 25] on span "Saltar" at bounding box center [902, 24] width 24 height 22
